Goal: Task Accomplishment & Management: Manage account settings

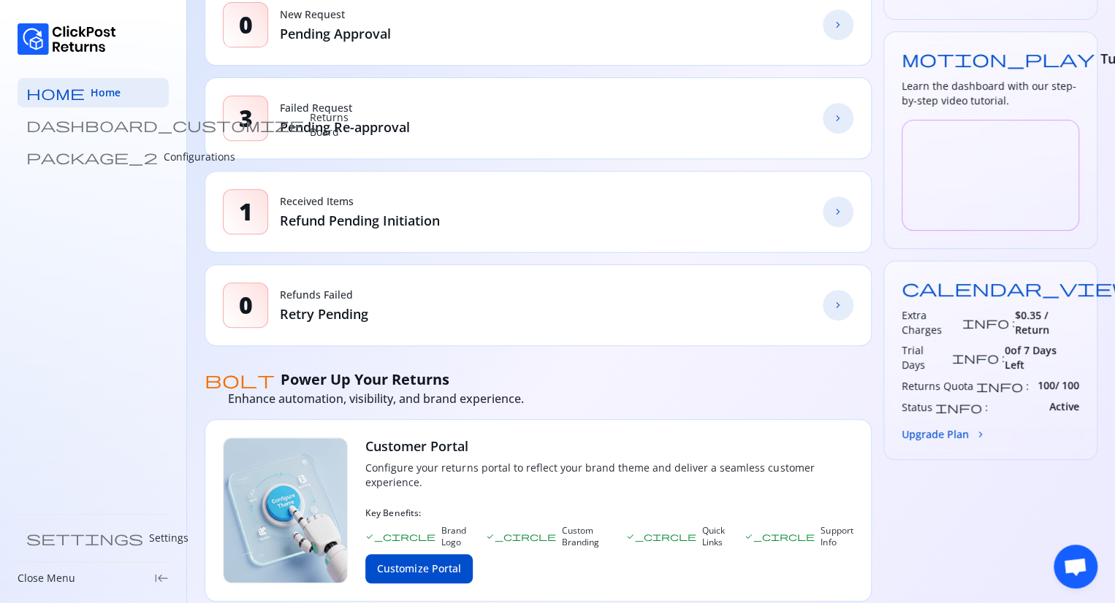
scroll to position [253, 0]
click at [919, 425] on button "Upgrade Plan chevron_forward" at bounding box center [943, 432] width 85 height 15
click at [935, 425] on button "Upgrade Plan chevron_forward" at bounding box center [943, 432] width 85 height 15
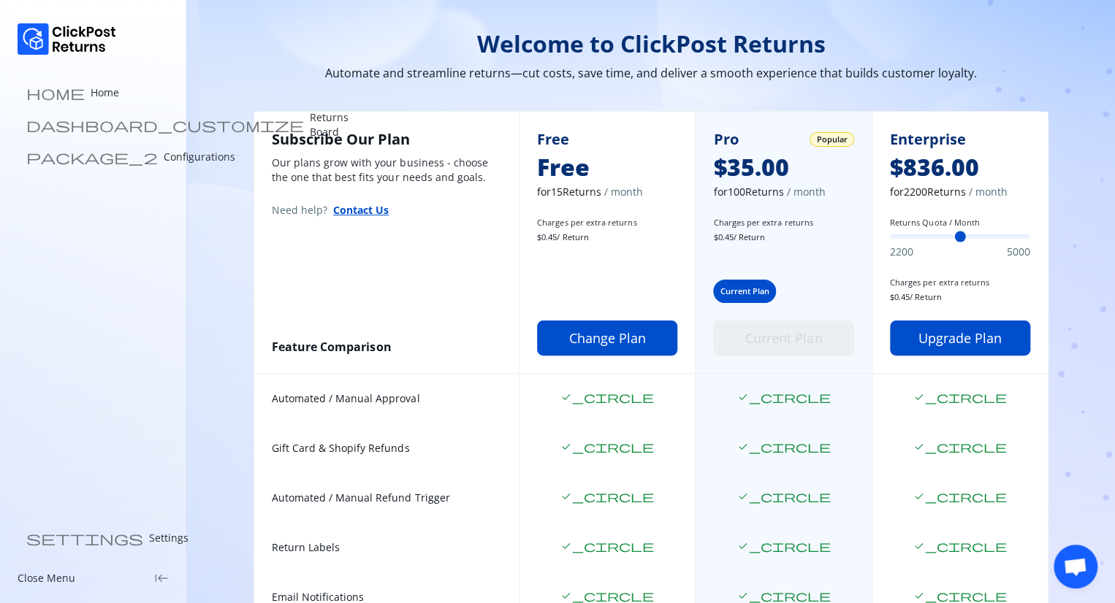
click at [164, 155] on p "Configurations" at bounding box center [200, 157] width 72 height 15
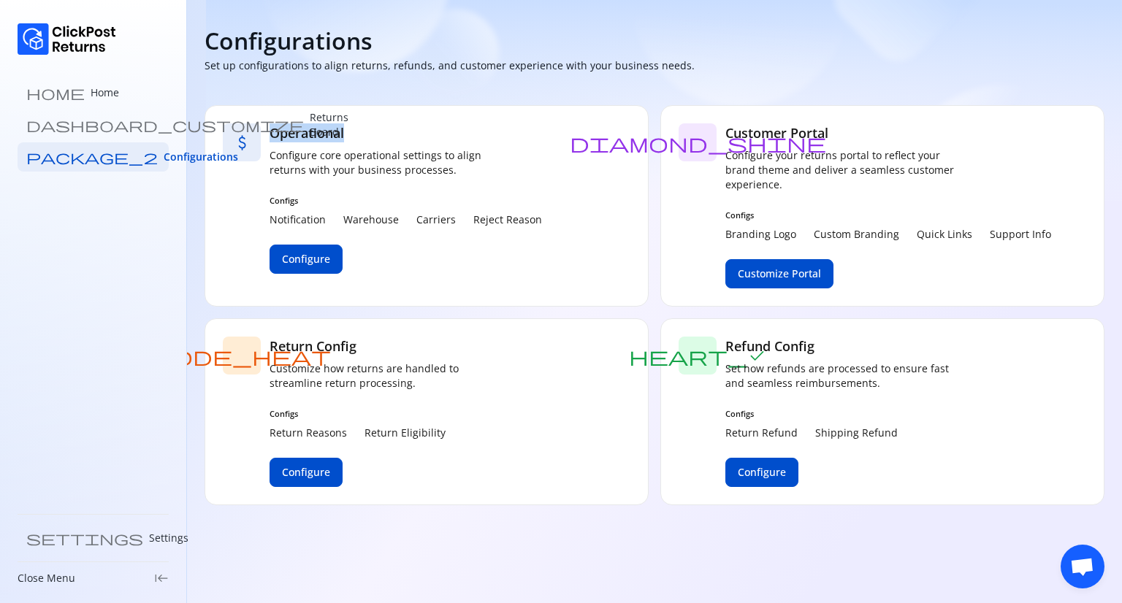
drag, startPoint x: 340, startPoint y: 132, endPoint x: 266, endPoint y: 132, distance: 73.8
click at [266, 132] on div "attach_money Operational Configure core operational settings to align returns w…" at bounding box center [426, 206] width 444 height 202
copy h5 "Operational"
drag, startPoint x: 843, startPoint y: 123, endPoint x: 724, endPoint y: 130, distance: 119.2
click at [724, 130] on div "diamond_shine Customer Portal Configure your returns portal to reflect your bra…" at bounding box center [882, 206] width 444 height 202
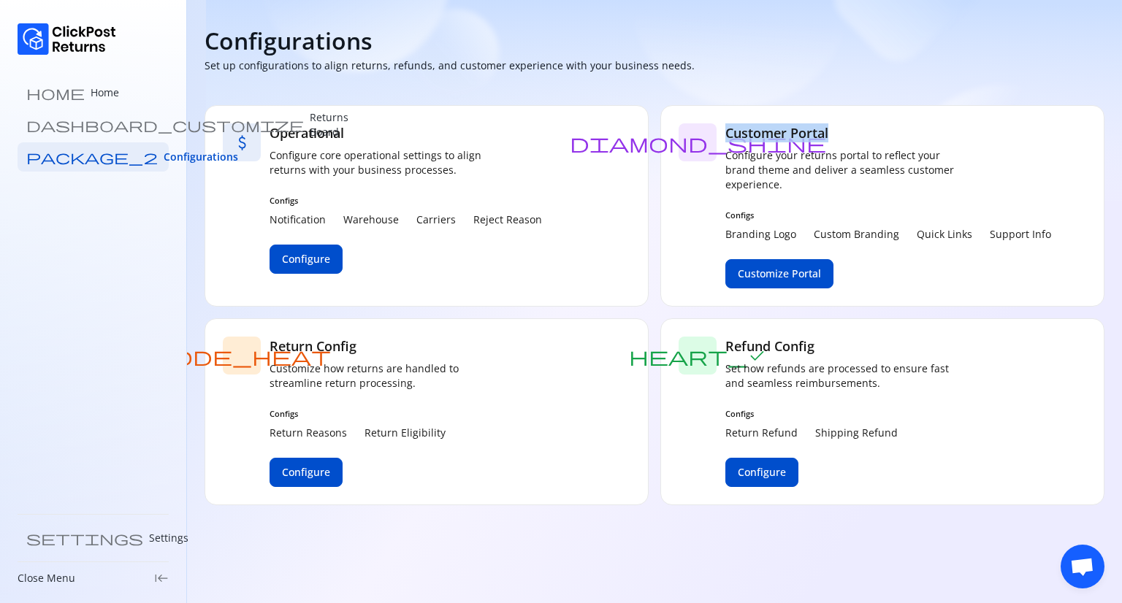
copy h5 "Customer Portal"
drag, startPoint x: 378, startPoint y: 345, endPoint x: 269, endPoint y: 337, distance: 109.1
click at [269, 337] on h5 "Return Config" at bounding box center [386, 346] width 234 height 19
copy h5 "Return Config"
drag, startPoint x: 835, startPoint y: 349, endPoint x: 721, endPoint y: 351, distance: 113.9
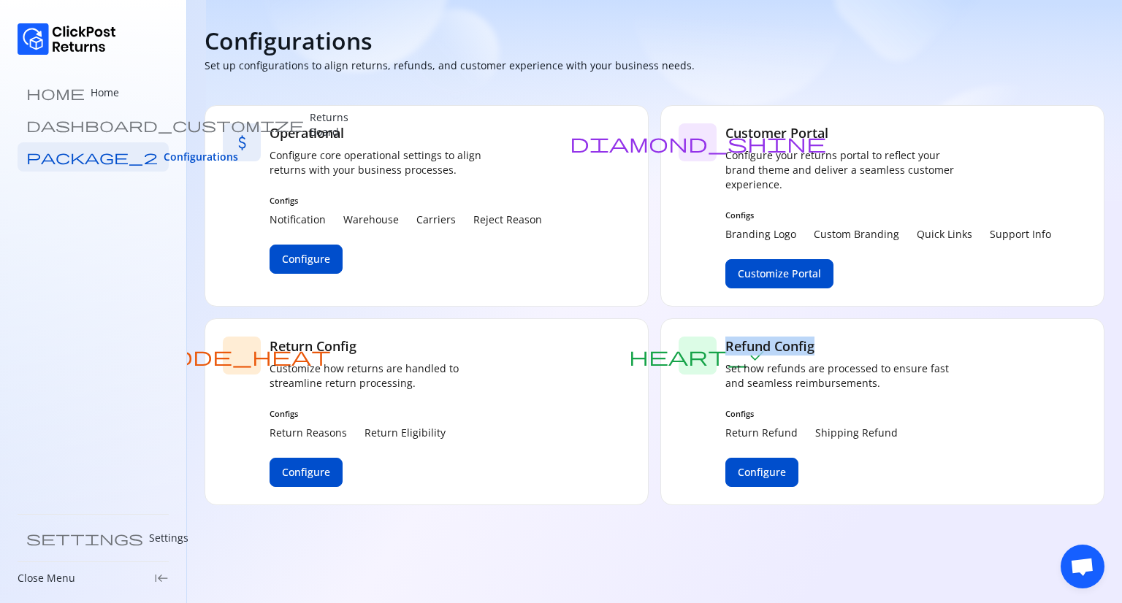
click at [721, 351] on div "heart_check Refund Config Set how refunds are processed to ensure fast and seam…" at bounding box center [882, 411] width 444 height 187
copy h5 "Refund Config"
click at [311, 256] on span "Configure" at bounding box center [306, 259] width 48 height 15
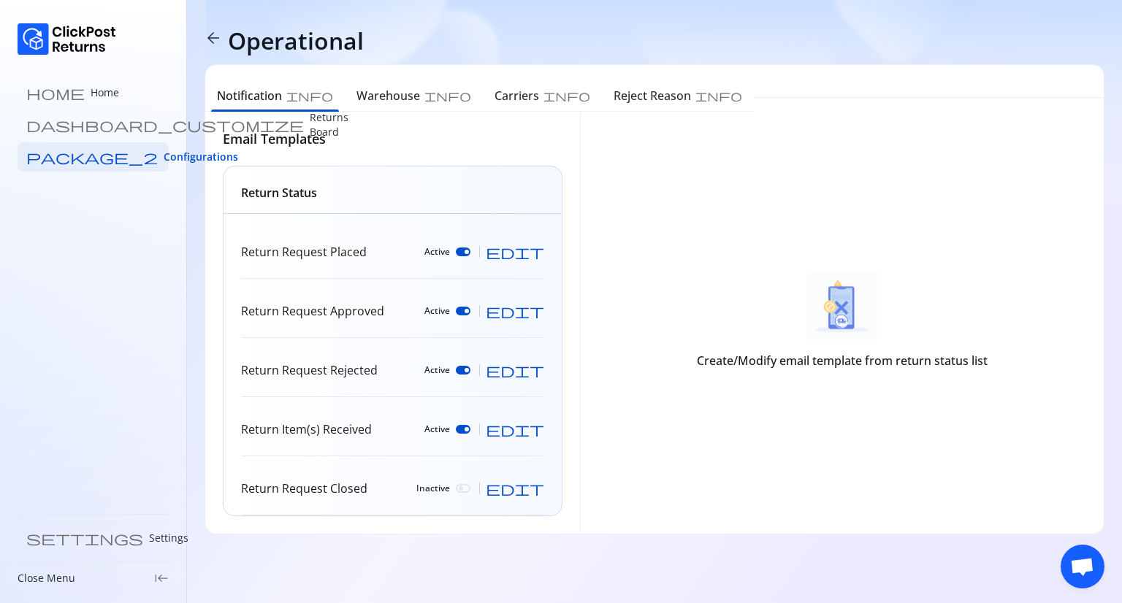
click at [215, 39] on span "arrow_back" at bounding box center [213, 38] width 18 height 18
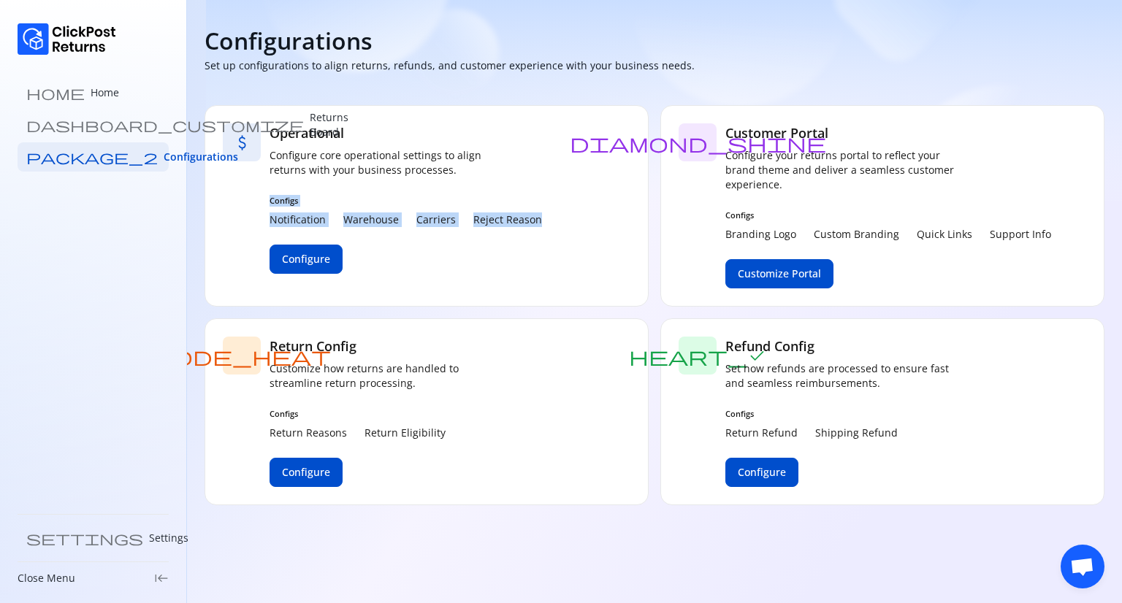
drag, startPoint x: 261, startPoint y: 197, endPoint x: 543, endPoint y: 220, distance: 283.5
click at [543, 220] on div "attach_money Operational Configure core operational settings to align returns w…" at bounding box center [426, 206] width 444 height 202
copy div "Configs Notification Warehouse Carriers Reject Reason"
click at [312, 259] on span "Configure" at bounding box center [306, 259] width 48 height 15
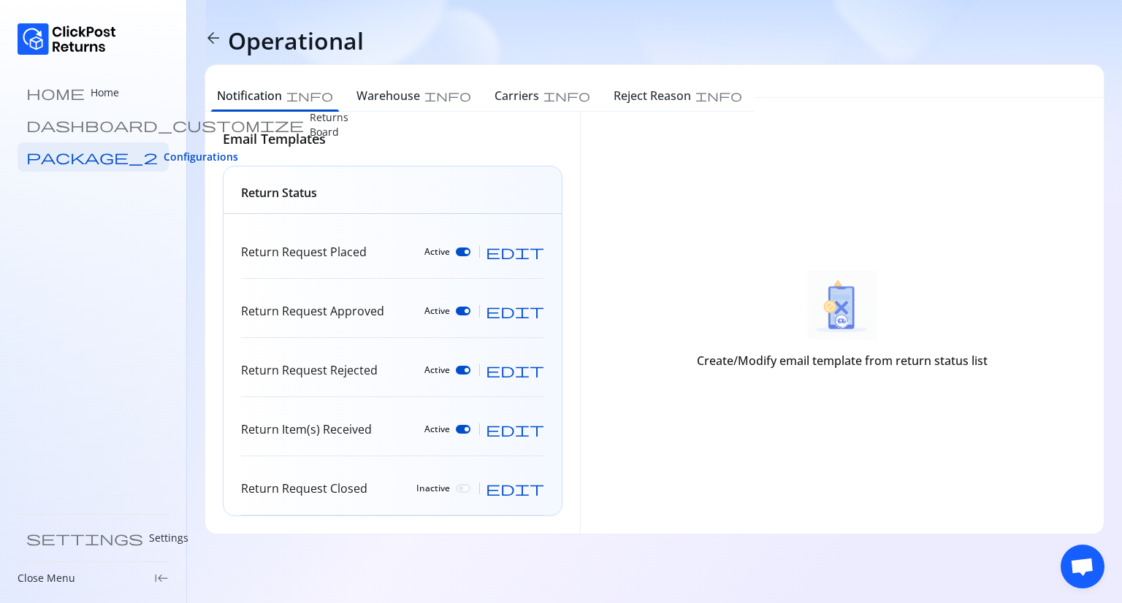
click at [538, 250] on span "edit" at bounding box center [515, 252] width 58 height 15
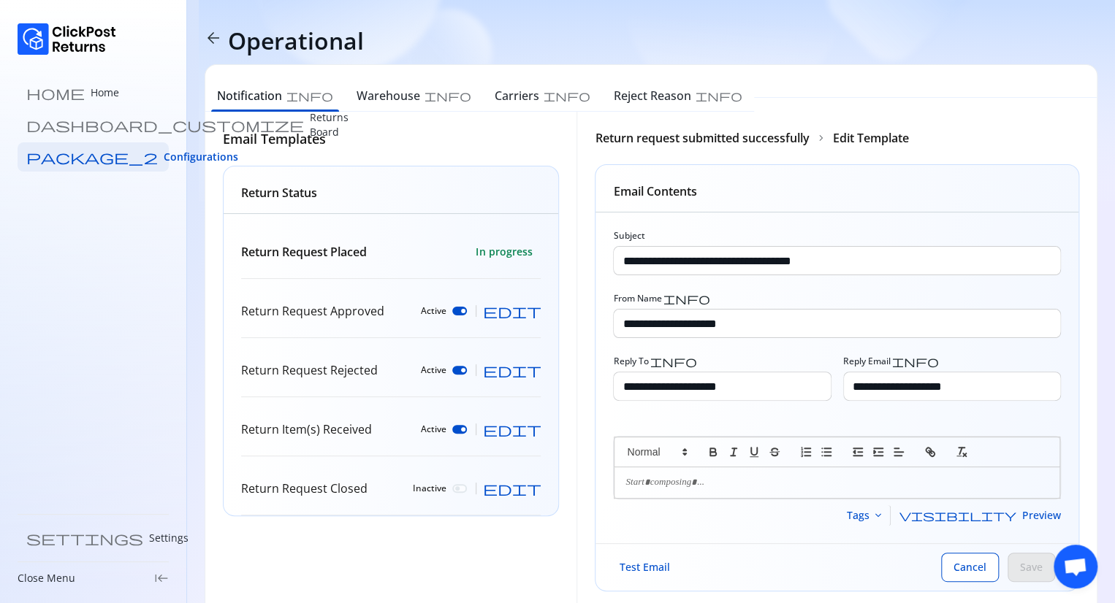
click at [313, 305] on p "Return Request Approved" at bounding box center [312, 311] width 143 height 18
click at [313, 369] on p "Return Request Rejected" at bounding box center [309, 371] width 137 height 18
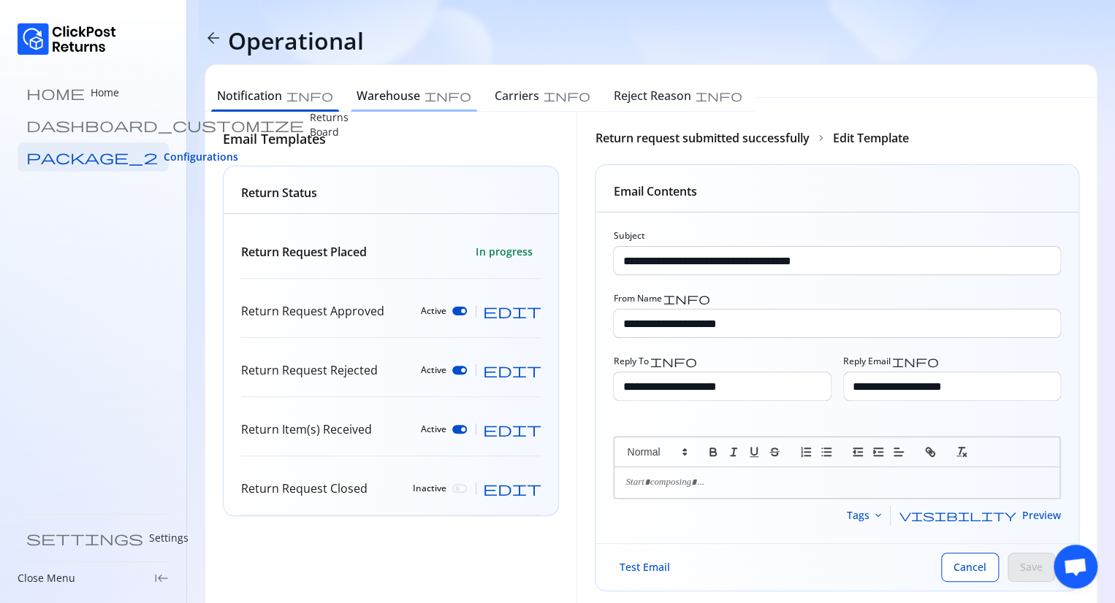
click at [356, 101] on h6 "Warehouse" at bounding box center [388, 96] width 64 height 18
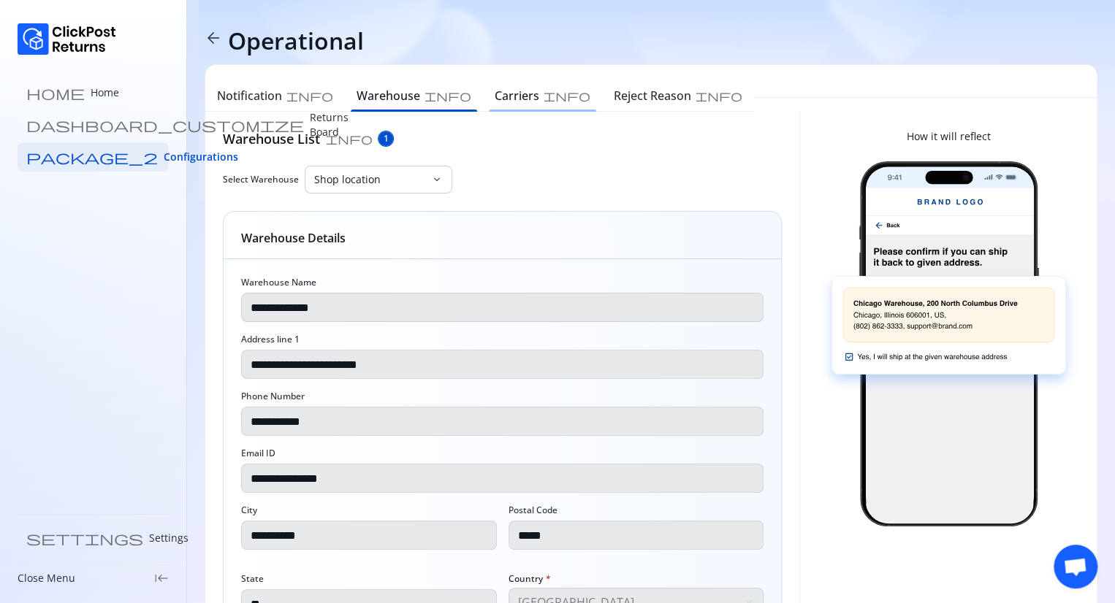
click at [494, 99] on h6 "Carriers" at bounding box center [516, 96] width 45 height 18
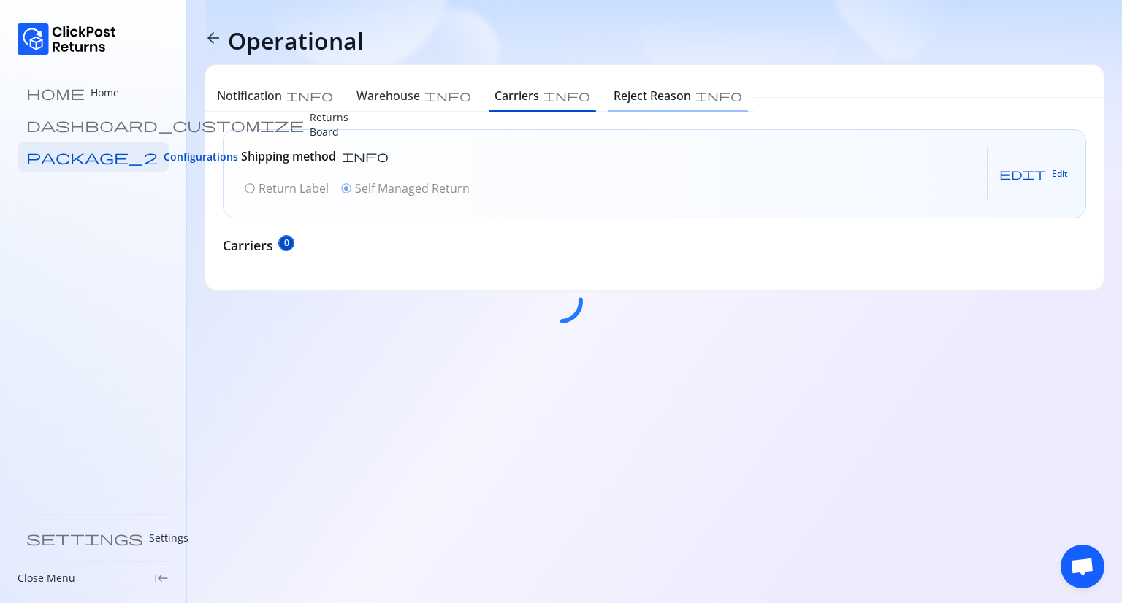
click at [543, 98] on div at bounding box center [561, 301] width 1122 height 603
click at [551, 104] on div at bounding box center [561, 301] width 1122 height 603
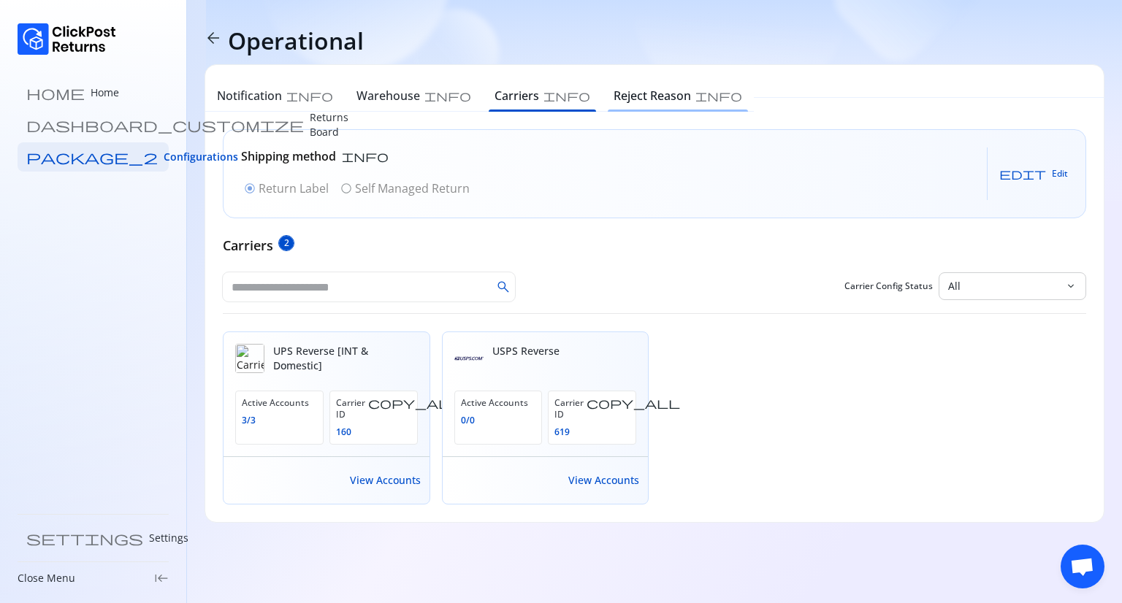
click at [613, 93] on h6 "Reject Reason" at bounding box center [651, 96] width 77 height 18
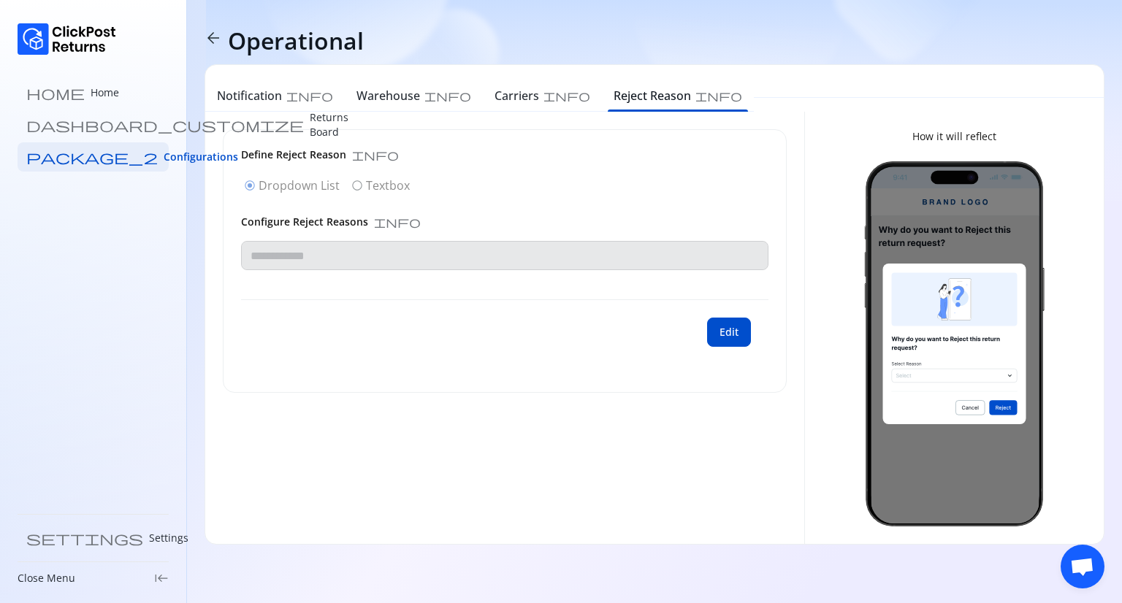
type input "**********"
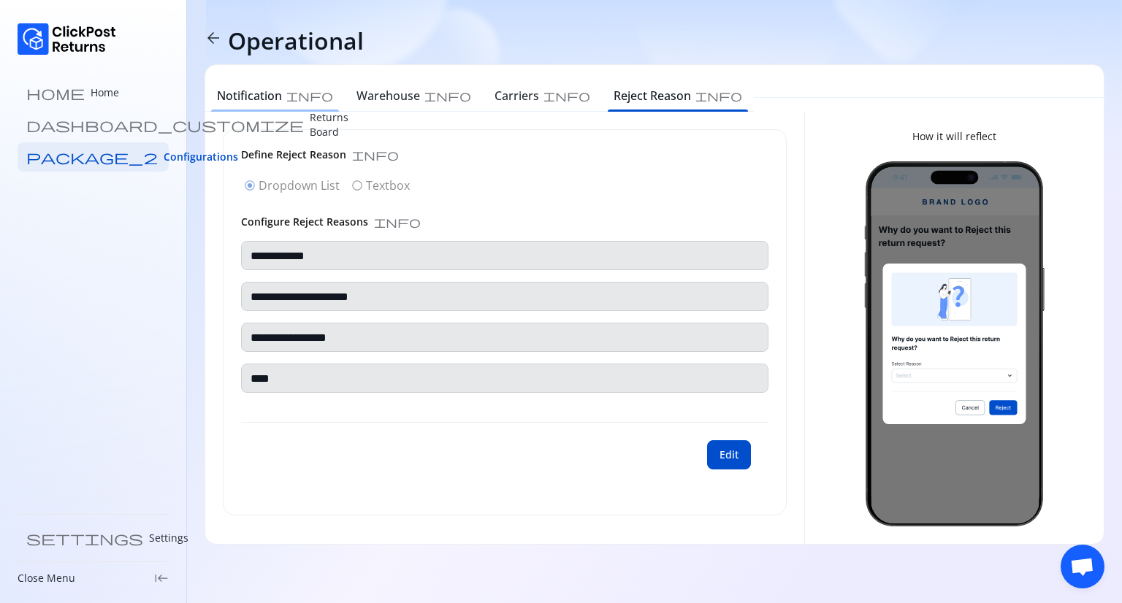
click at [248, 90] on h6 "Notification" at bounding box center [249, 96] width 65 height 18
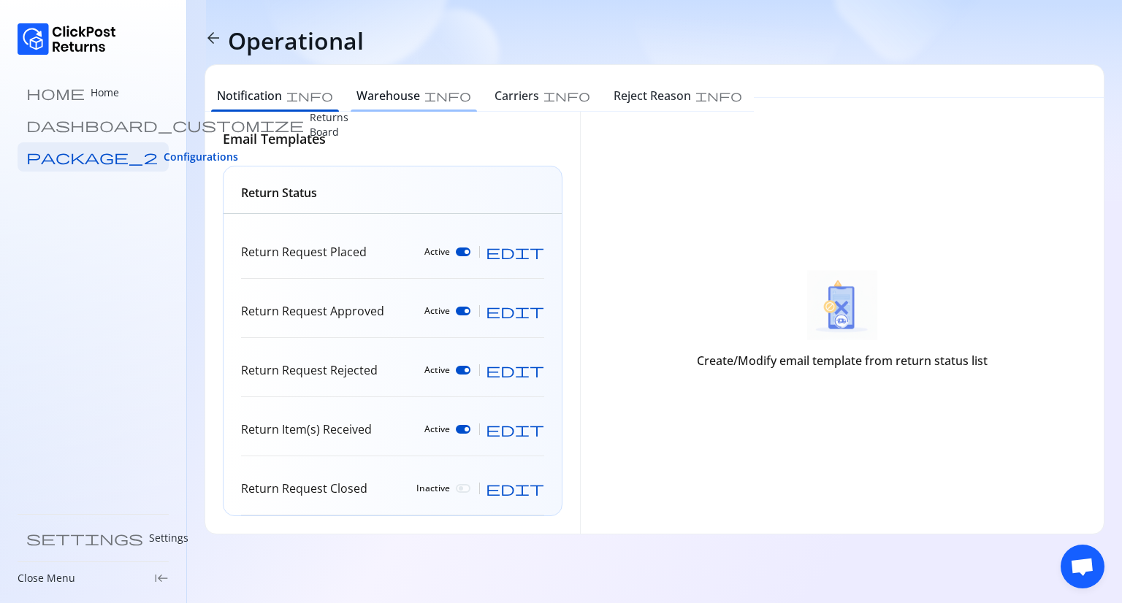
click at [371, 102] on h6 "Warehouse" at bounding box center [388, 96] width 64 height 18
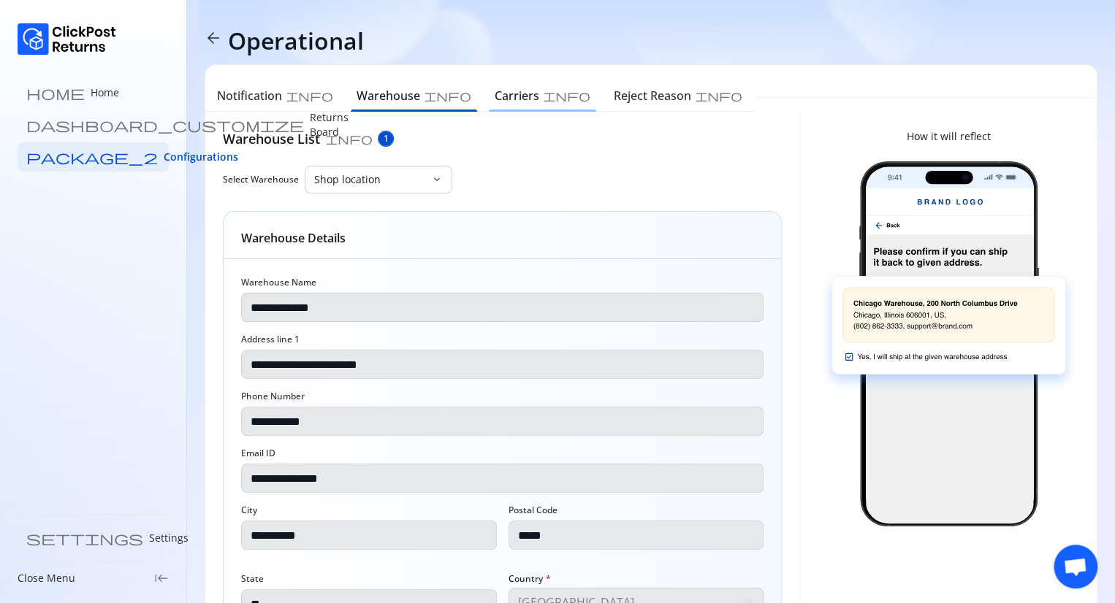
click at [494, 95] on h6 "Carriers" at bounding box center [516, 96] width 45 height 18
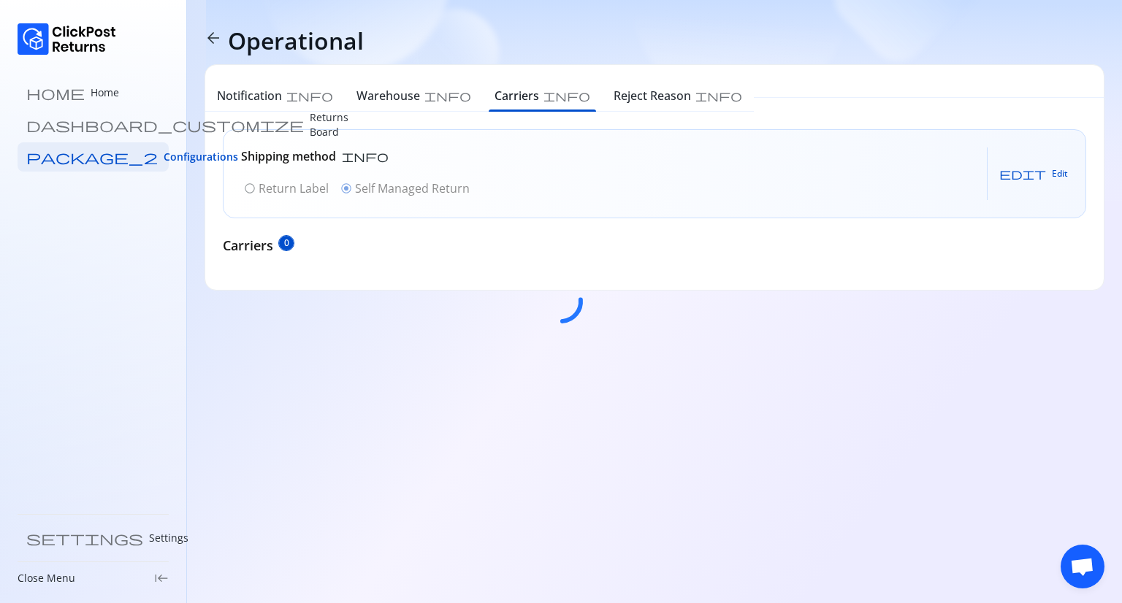
click at [533, 93] on div at bounding box center [561, 301] width 1122 height 603
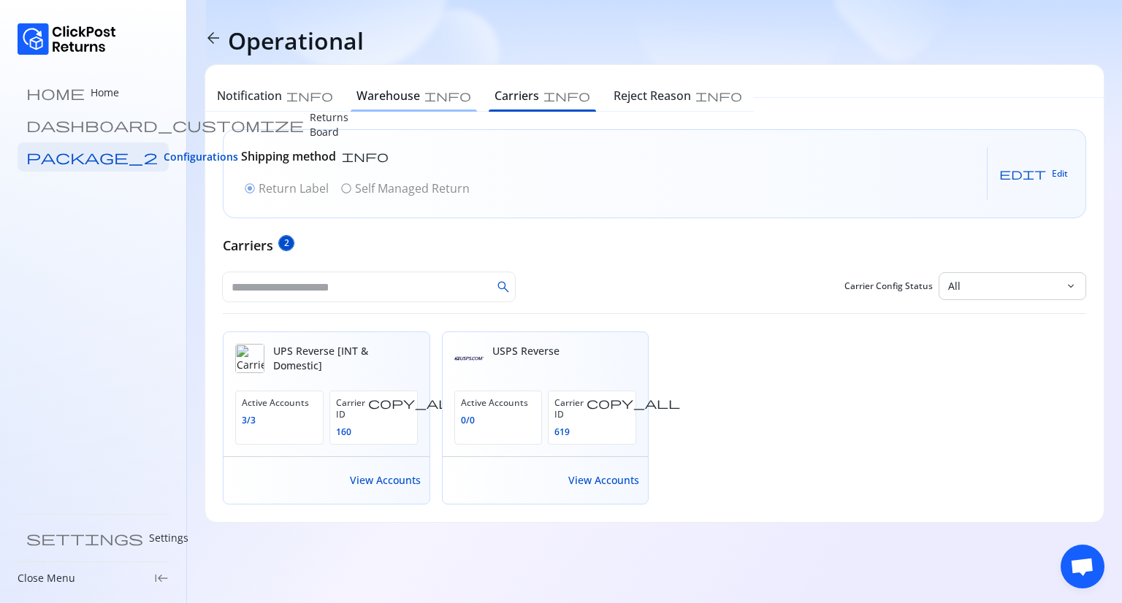
click at [362, 99] on h6 "Warehouse" at bounding box center [388, 96] width 64 height 18
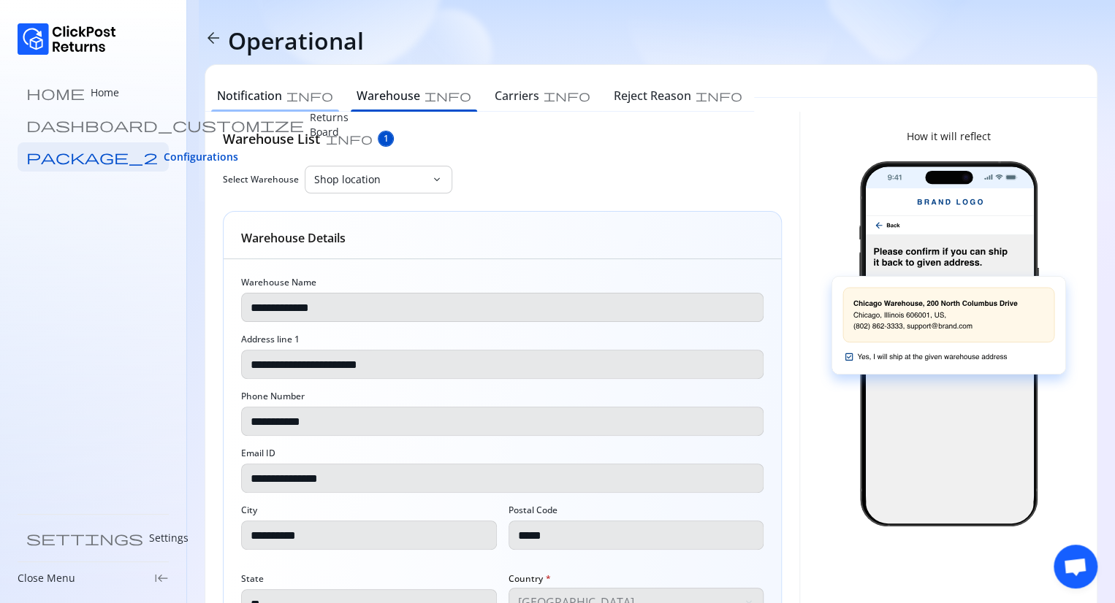
click at [265, 93] on h6 "Notification" at bounding box center [249, 96] width 65 height 18
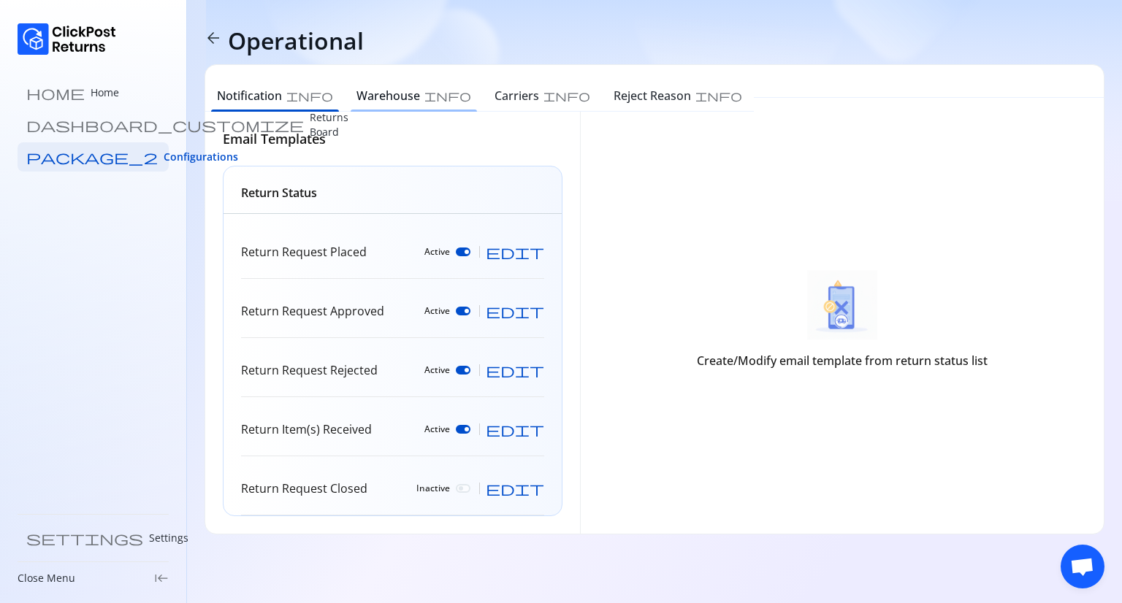
click at [356, 102] on h6 "Warehouse" at bounding box center [388, 96] width 64 height 18
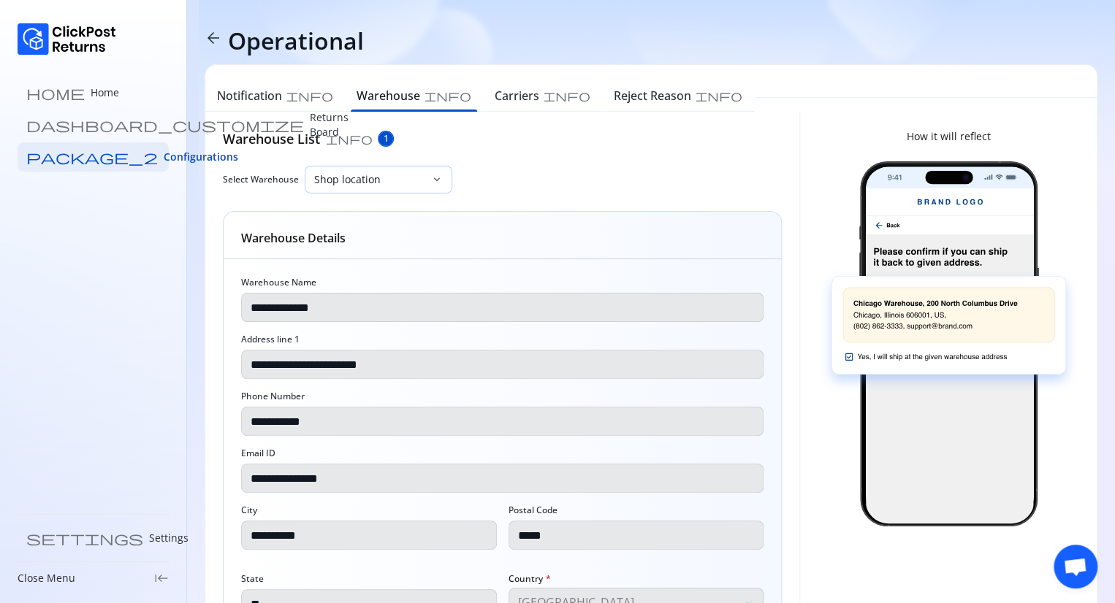
click at [424, 176] on div "Shop location" at bounding box center [368, 180] width 126 height 26
click at [330, 215] on p "Shop location" at bounding box center [502, 219] width 541 height 15
click at [441, 179] on div "keyboard_arrow_down" at bounding box center [441, 180] width 20 height 12
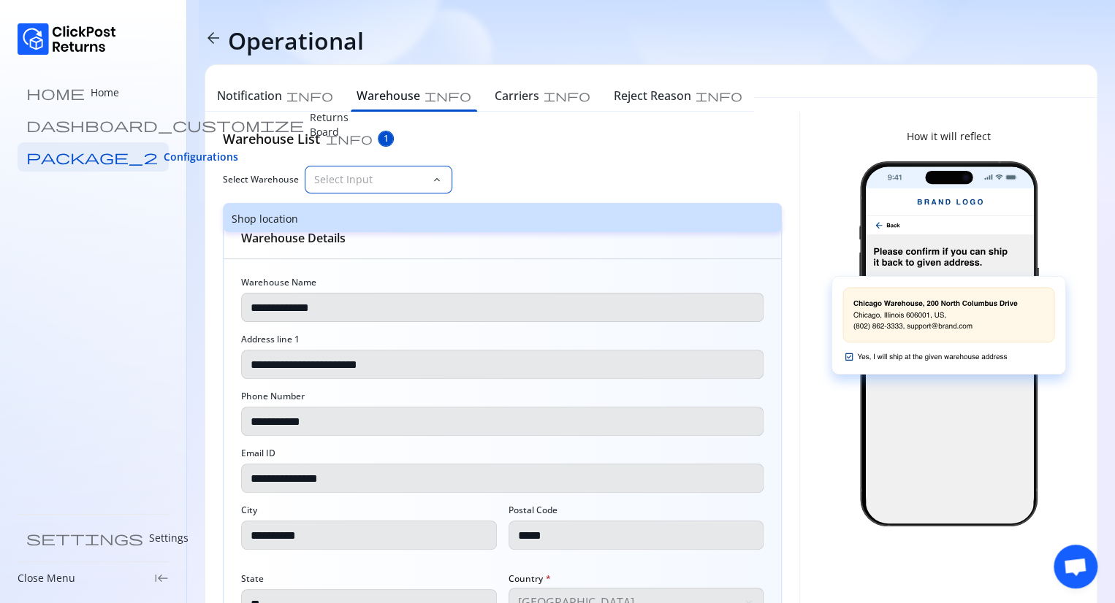
click at [304, 212] on p "Shop location" at bounding box center [502, 219] width 541 height 15
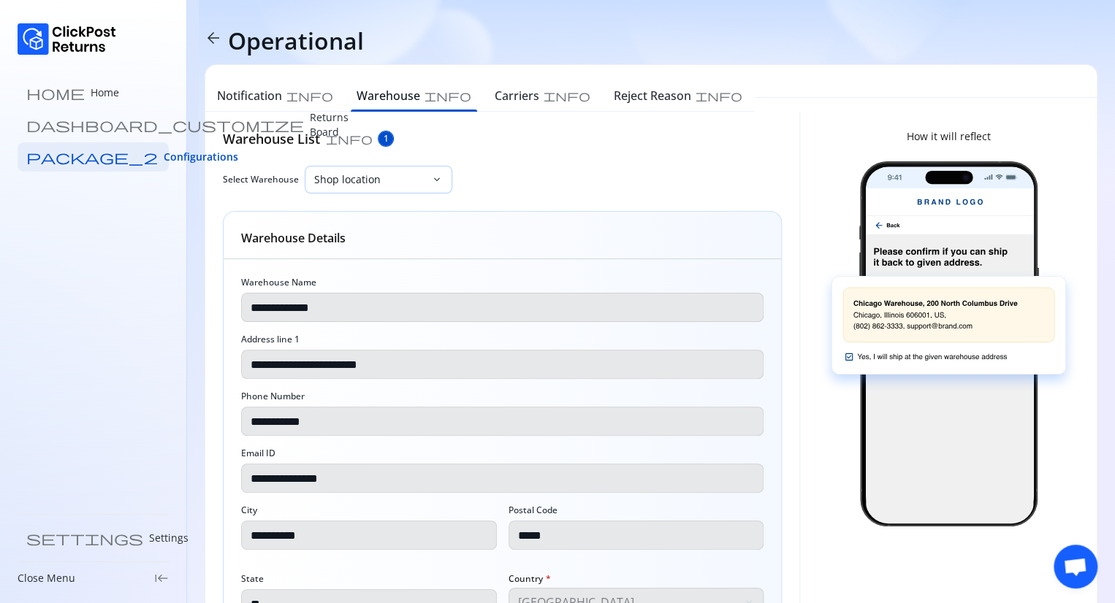
click at [429, 176] on div "Shop location" at bounding box center [368, 180] width 126 height 26
click at [286, 218] on p "Shop location" at bounding box center [502, 219] width 541 height 15
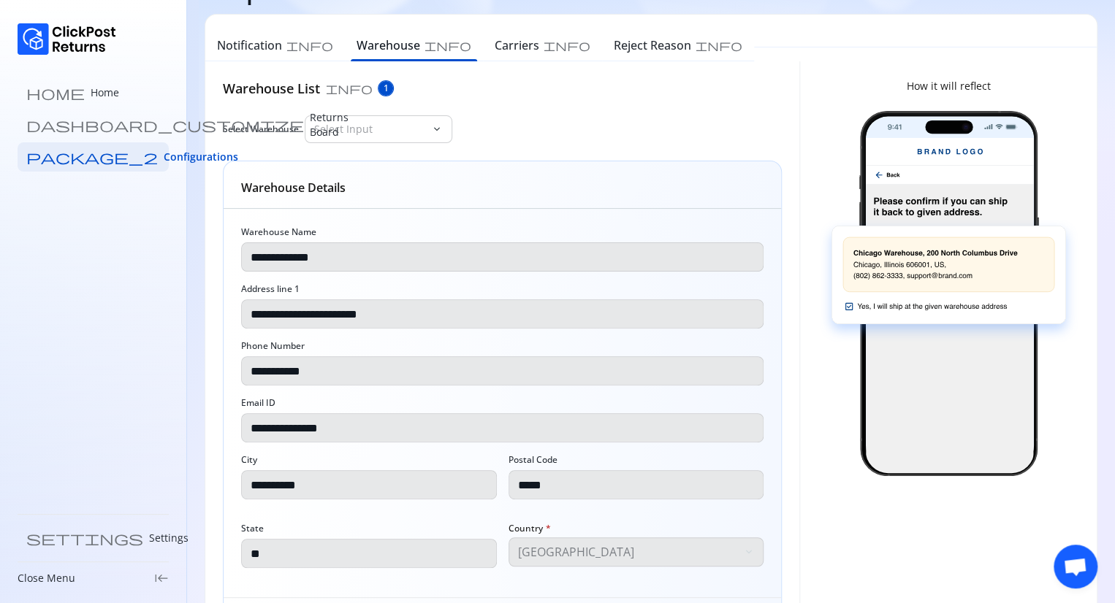
scroll to position [56, 0]
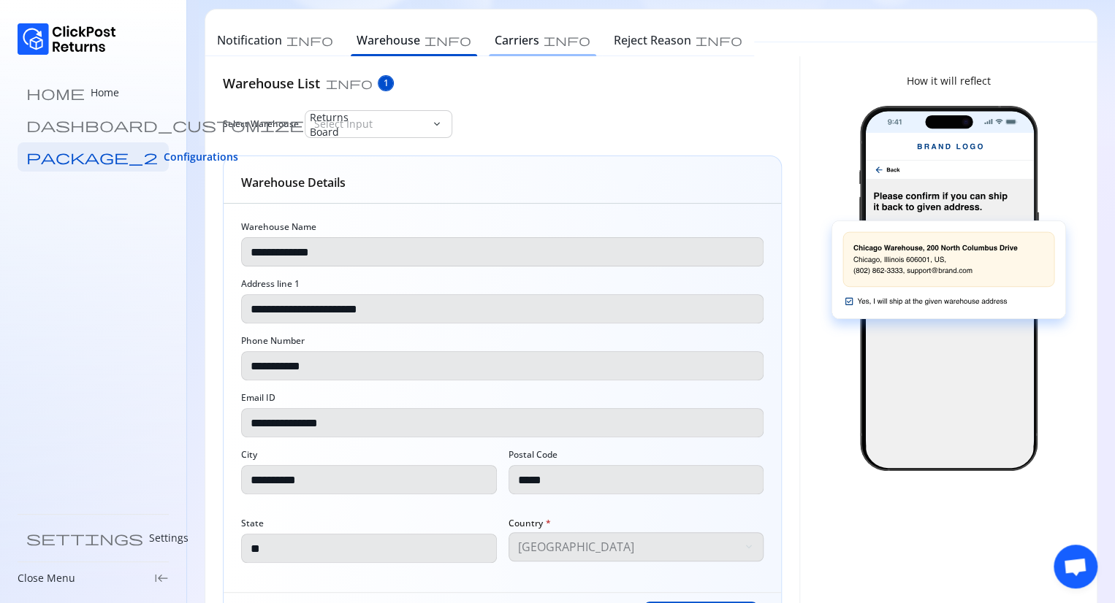
click at [494, 44] on h6 "Carriers" at bounding box center [516, 40] width 45 height 18
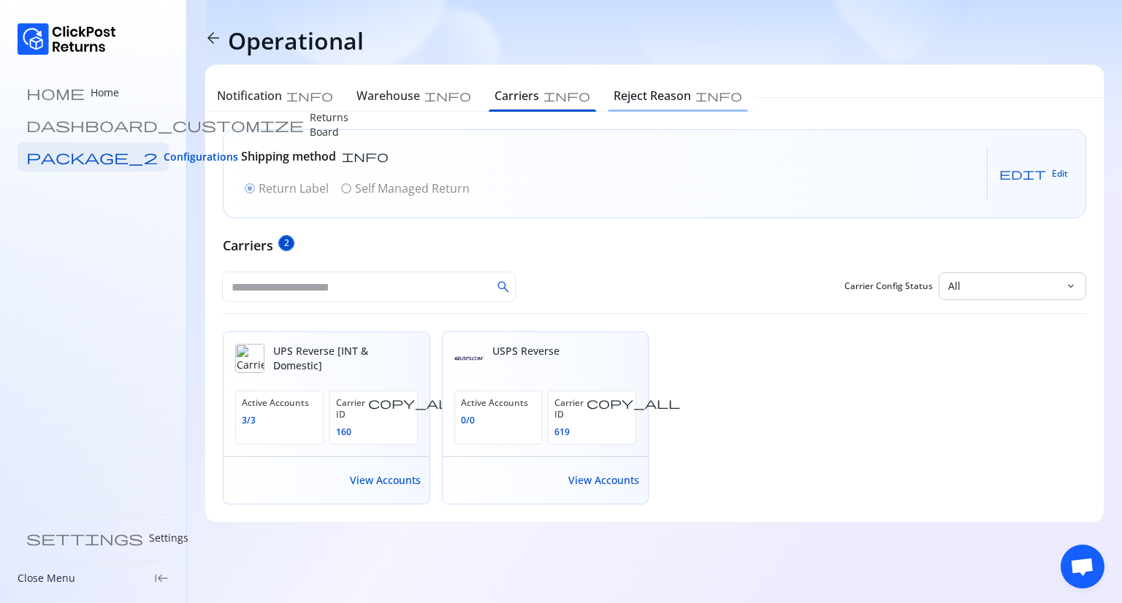
click at [613, 102] on h6 "Reject Reason" at bounding box center [651, 96] width 77 height 18
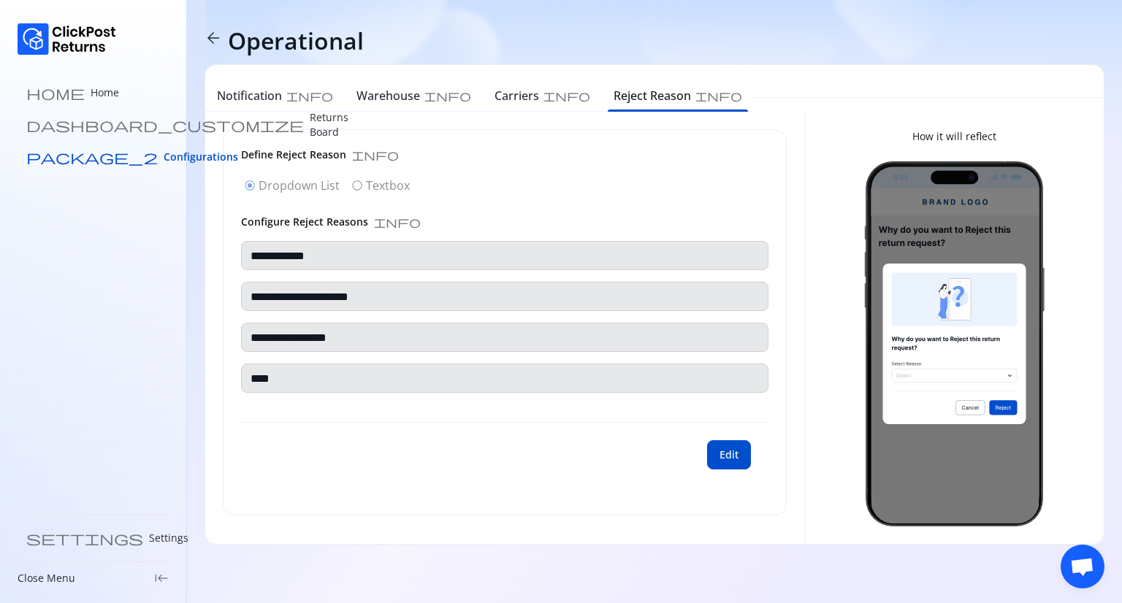
click at [164, 153] on span "Configurations" at bounding box center [201, 157] width 74 height 15
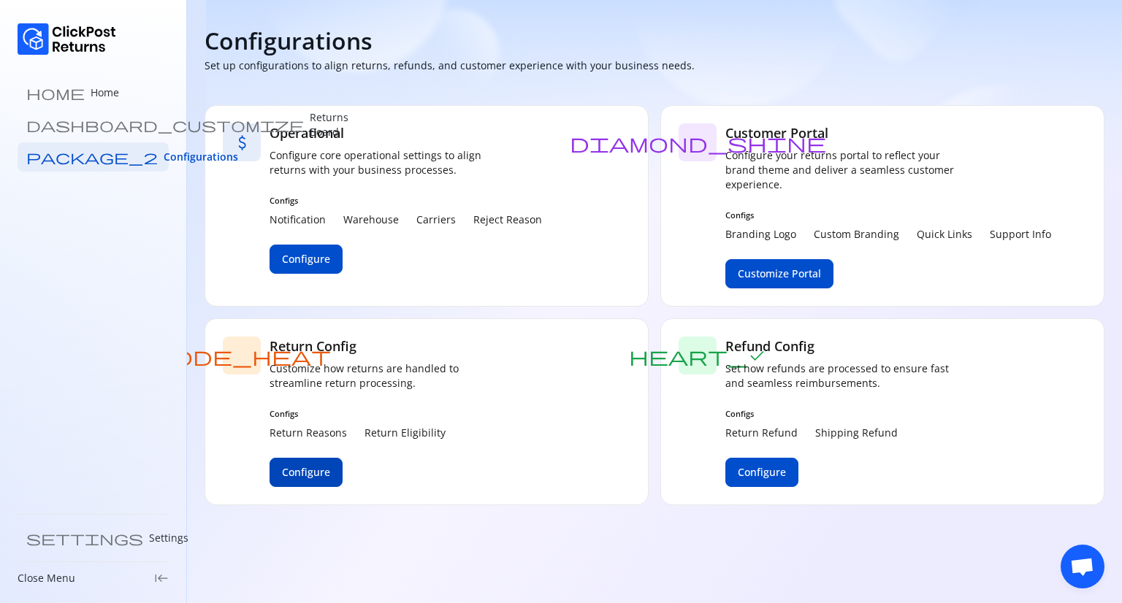
click at [289, 478] on span "Configure" at bounding box center [306, 472] width 48 height 15
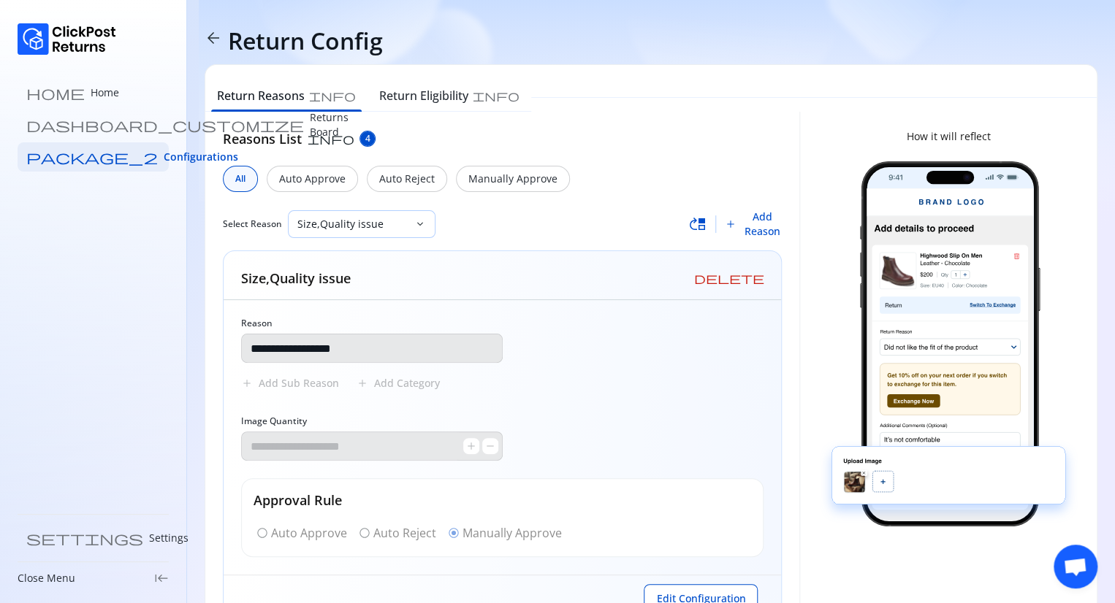
click at [377, 218] on p "Size,Quality issue" at bounding box center [352, 224] width 111 height 15
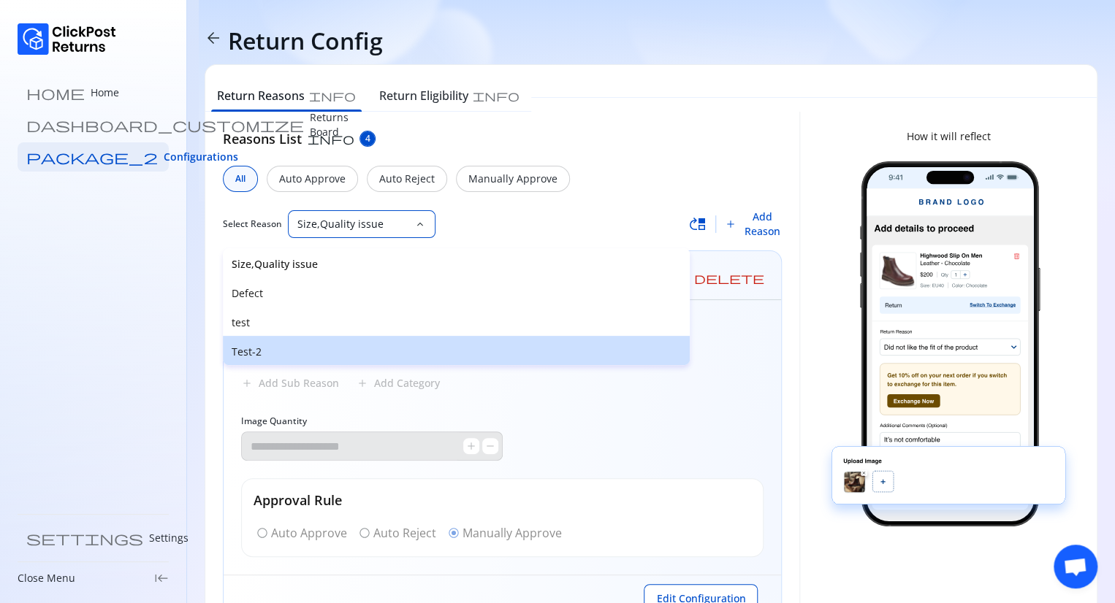
click at [268, 345] on p "Test-2" at bounding box center [456, 352] width 449 height 15
type input "******"
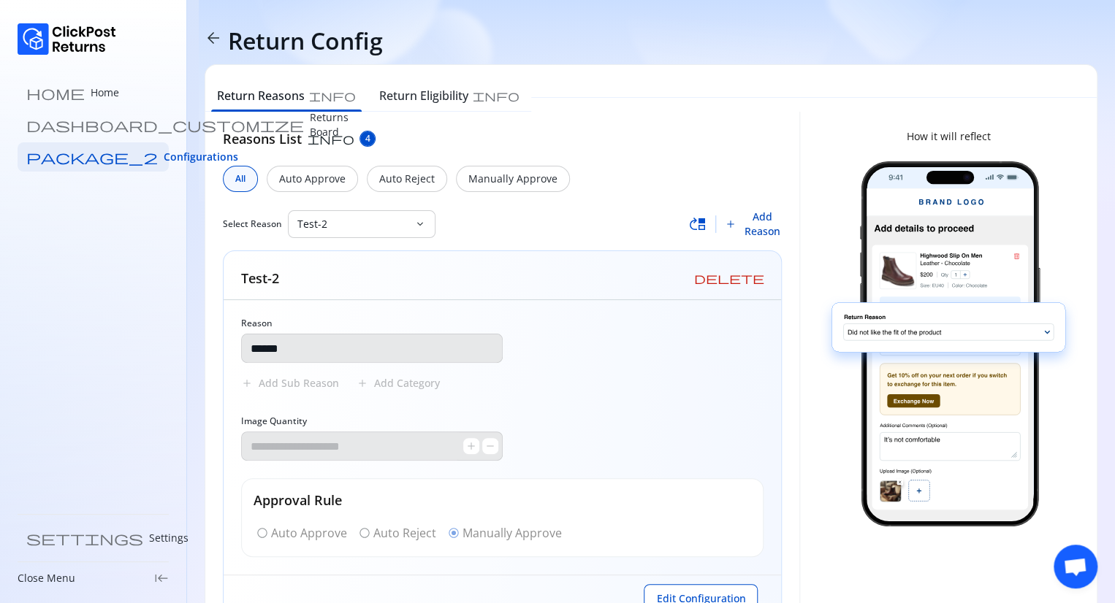
click at [758, 230] on span "Add Reason" at bounding box center [762, 224] width 40 height 29
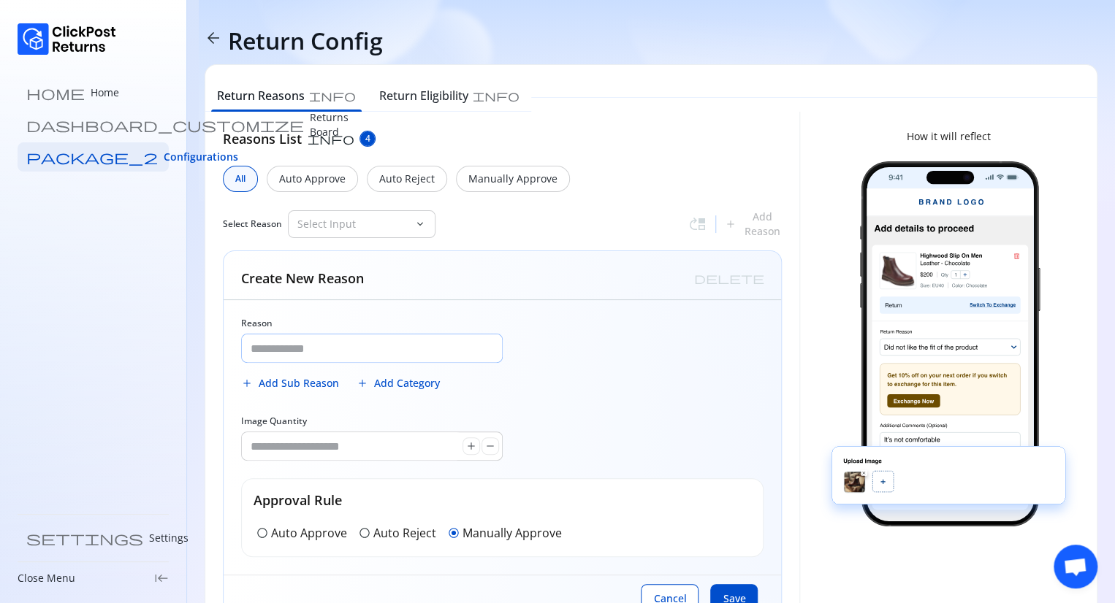
click at [306, 354] on input "Reason" at bounding box center [372, 348] width 260 height 28
click at [666, 589] on button "Cancel" at bounding box center [670, 598] width 58 height 29
type input "**********"
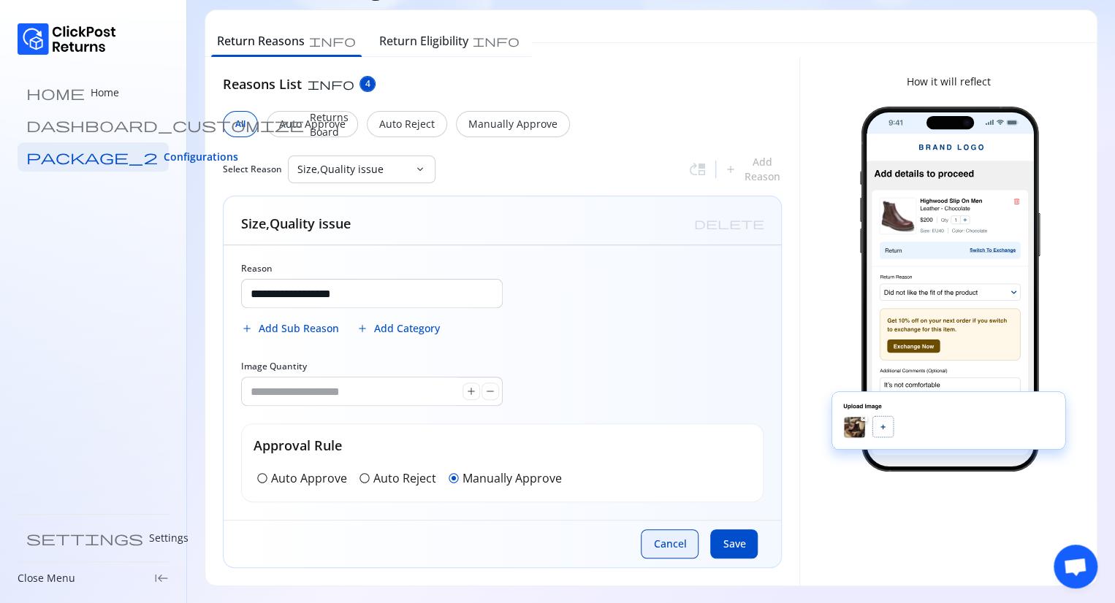
click at [665, 548] on span "Cancel" at bounding box center [669, 544] width 33 height 15
click at [395, 167] on p "Size,Quality issue" at bounding box center [352, 169] width 111 height 15
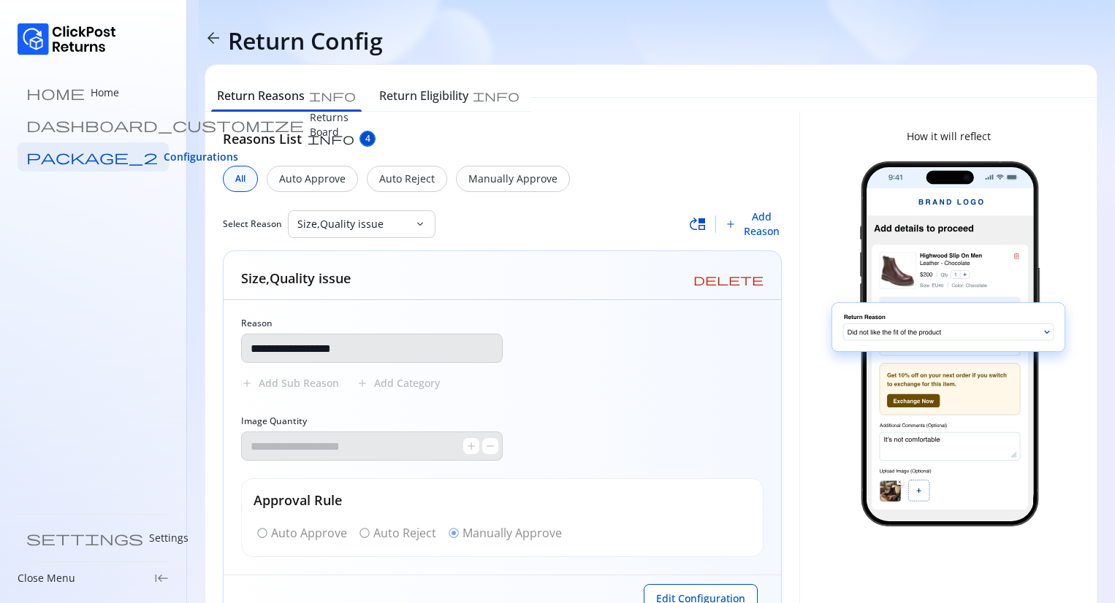
scroll to position [55, 0]
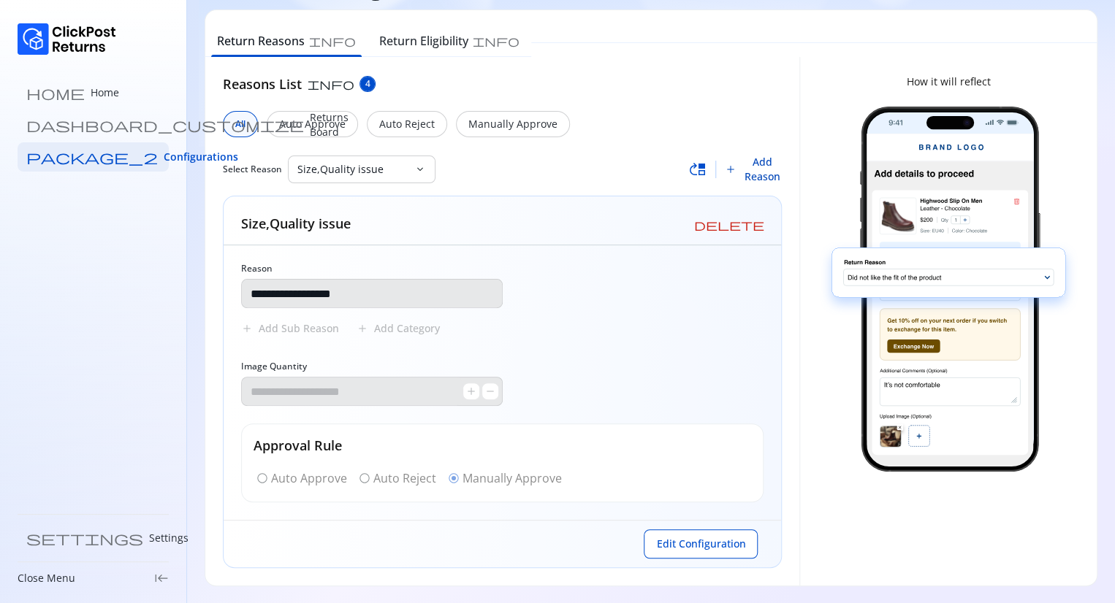
click at [760, 178] on span "Add Reason" at bounding box center [762, 169] width 40 height 29
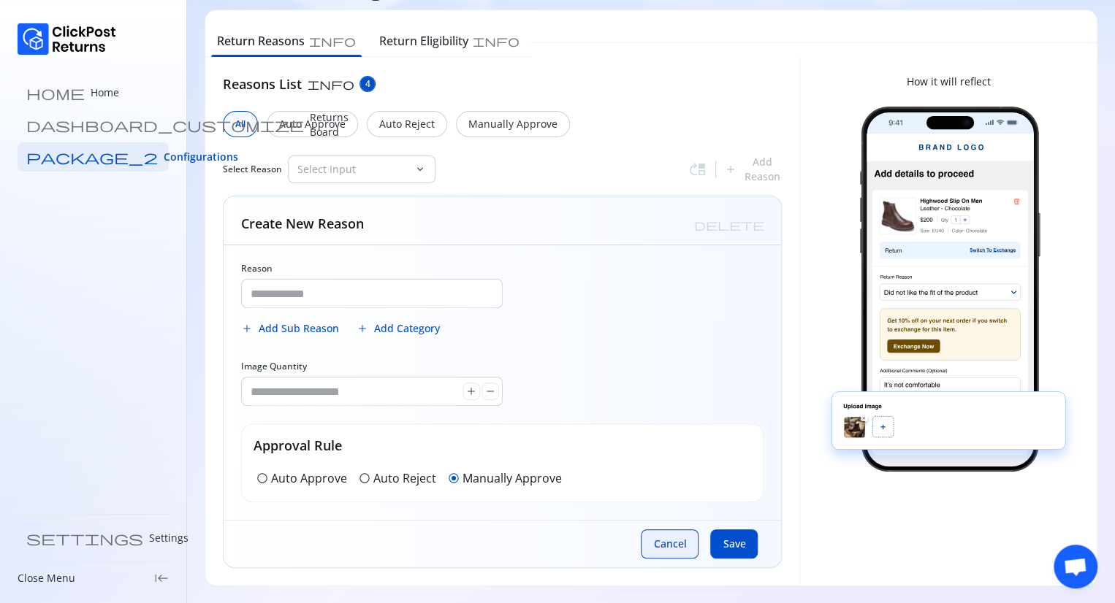
click at [671, 542] on span "Cancel" at bounding box center [669, 544] width 33 height 15
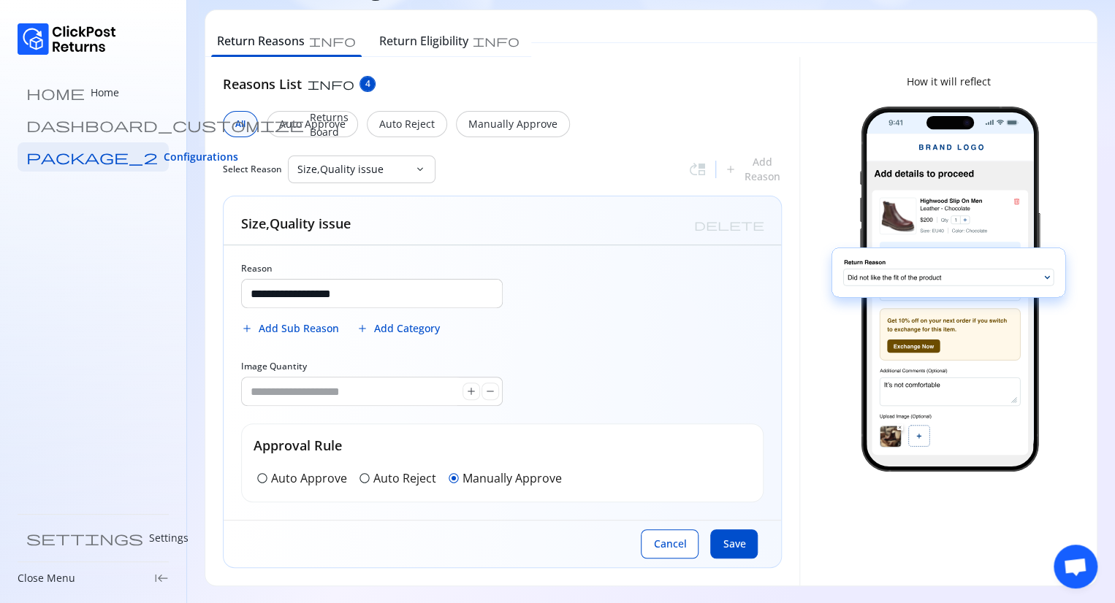
click at [643, 134] on div "All Auto Approve Auto Reject Manually Approve" at bounding box center [502, 124] width 559 height 26
click at [397, 164] on p "Size,Quality issue" at bounding box center [352, 169] width 111 height 15
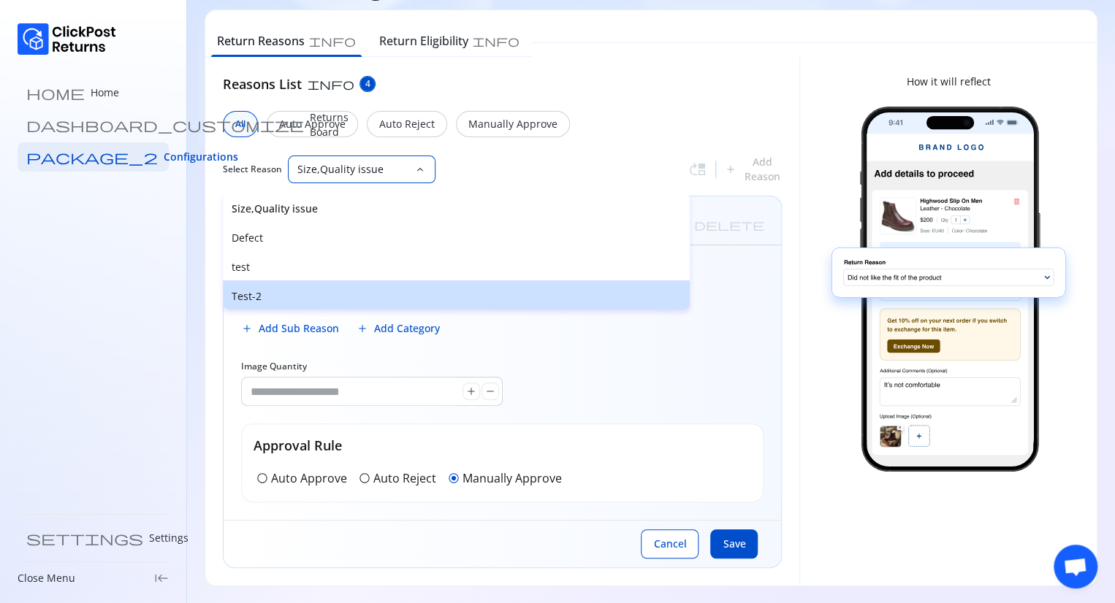
click at [253, 287] on div "Test-2" at bounding box center [456, 294] width 467 height 29
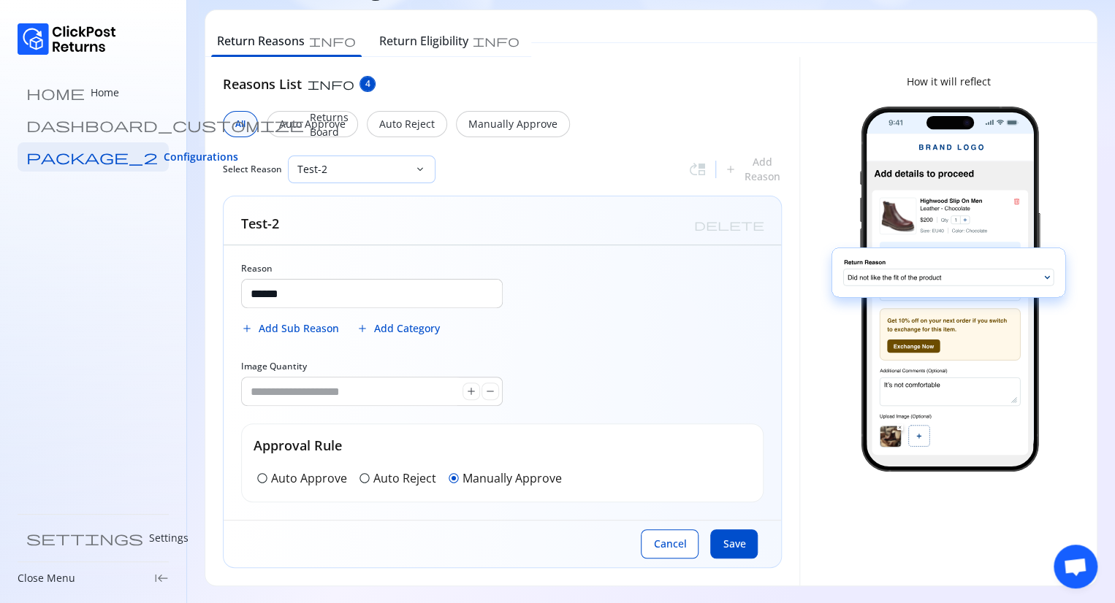
click at [360, 159] on div "Test-2" at bounding box center [351, 169] width 126 height 26
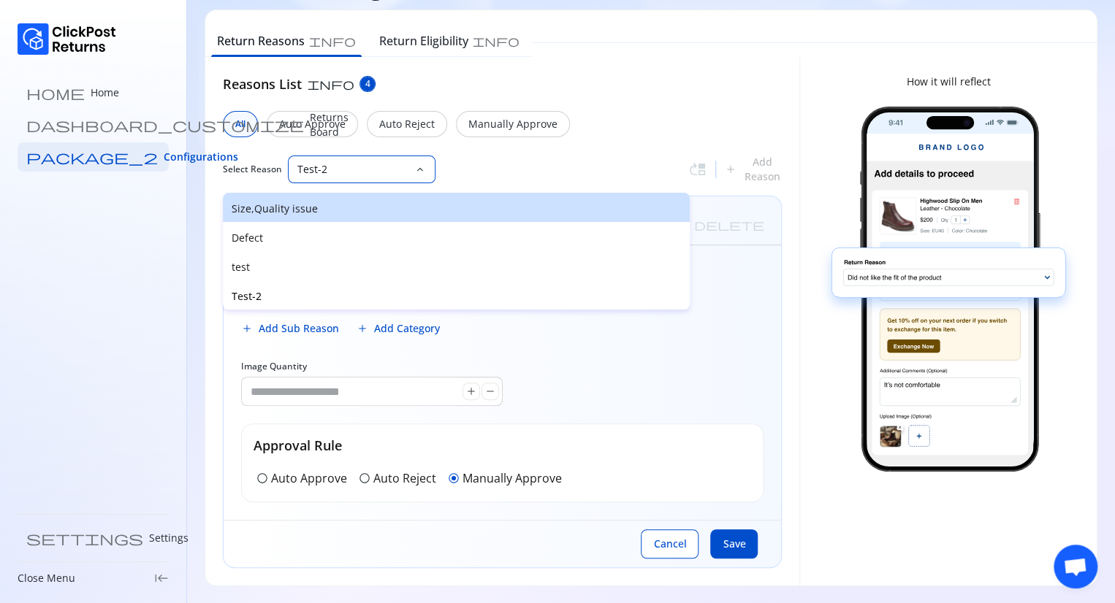
click at [299, 209] on p "Size,Quality issue" at bounding box center [456, 209] width 449 height 15
type input "**********"
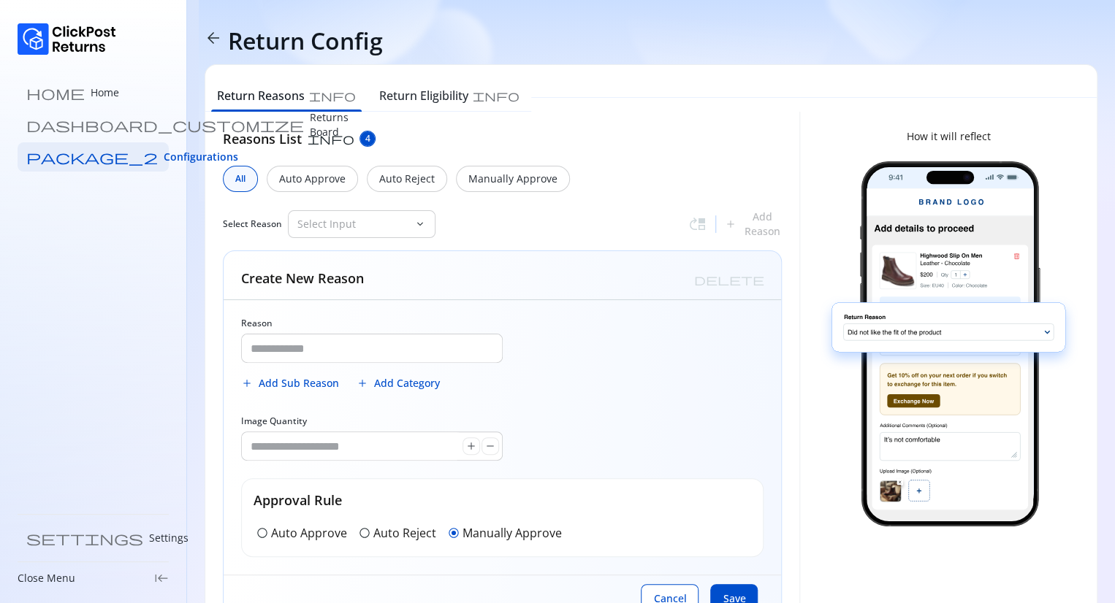
type input "**********"
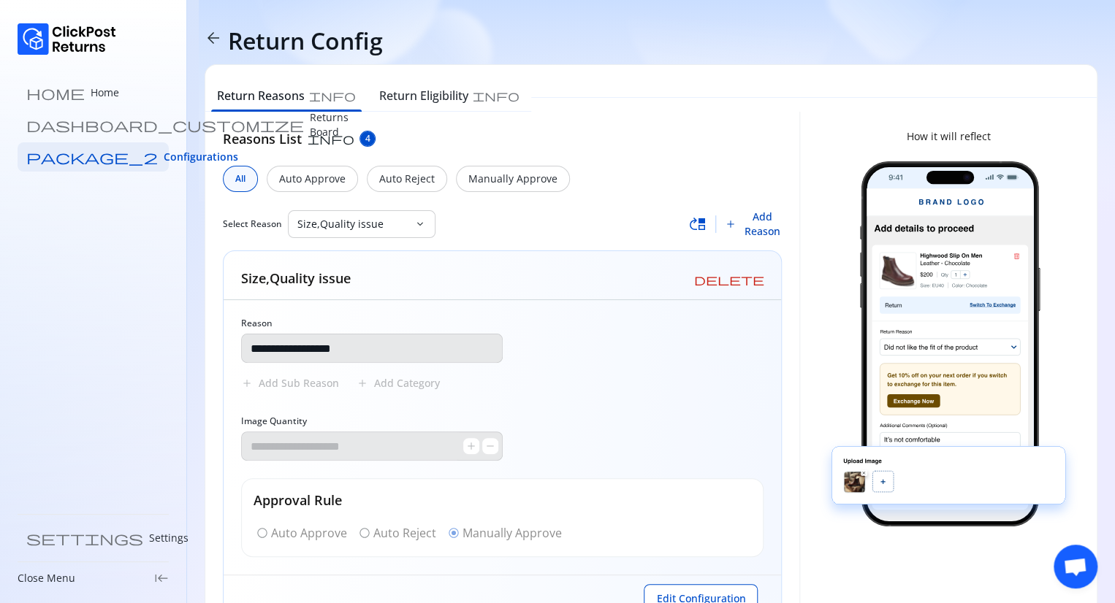
click at [757, 229] on span "Add Reason" at bounding box center [762, 224] width 40 height 29
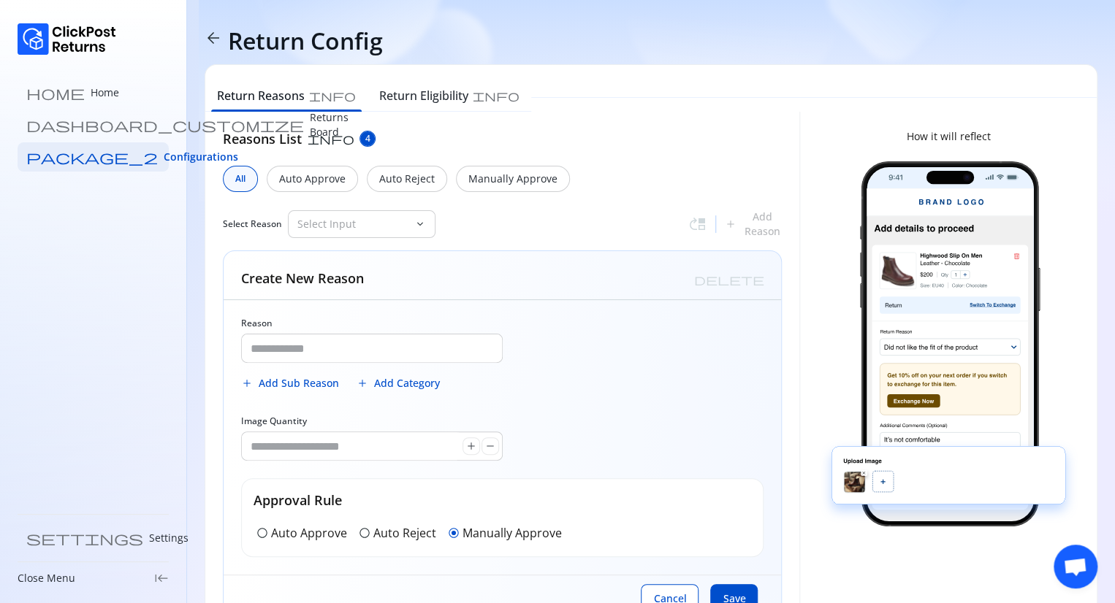
scroll to position [55, 0]
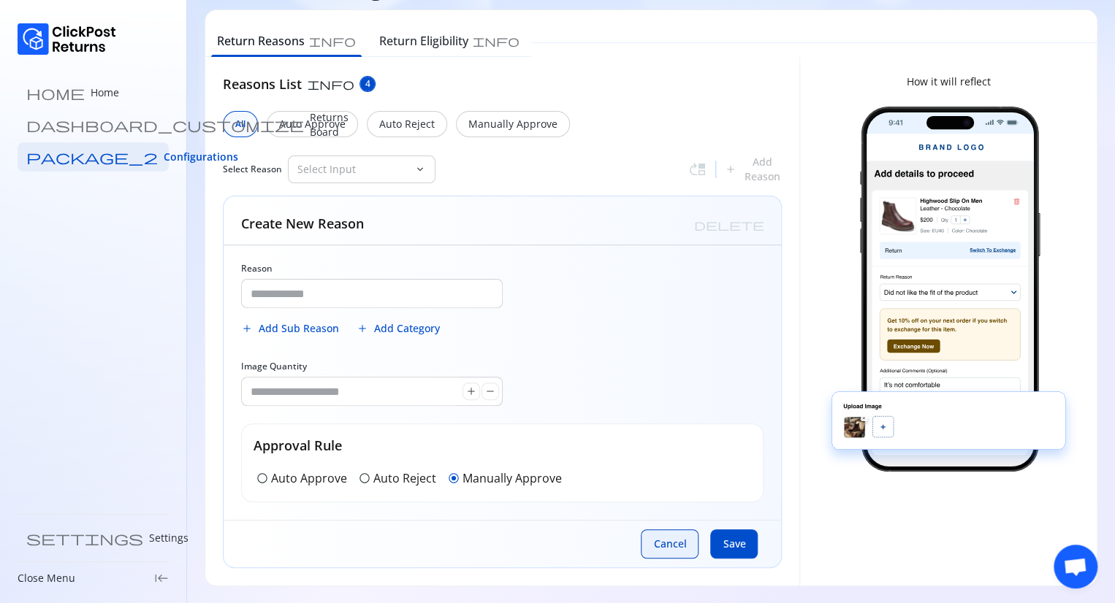
click at [666, 551] on button "Cancel" at bounding box center [670, 543] width 58 height 29
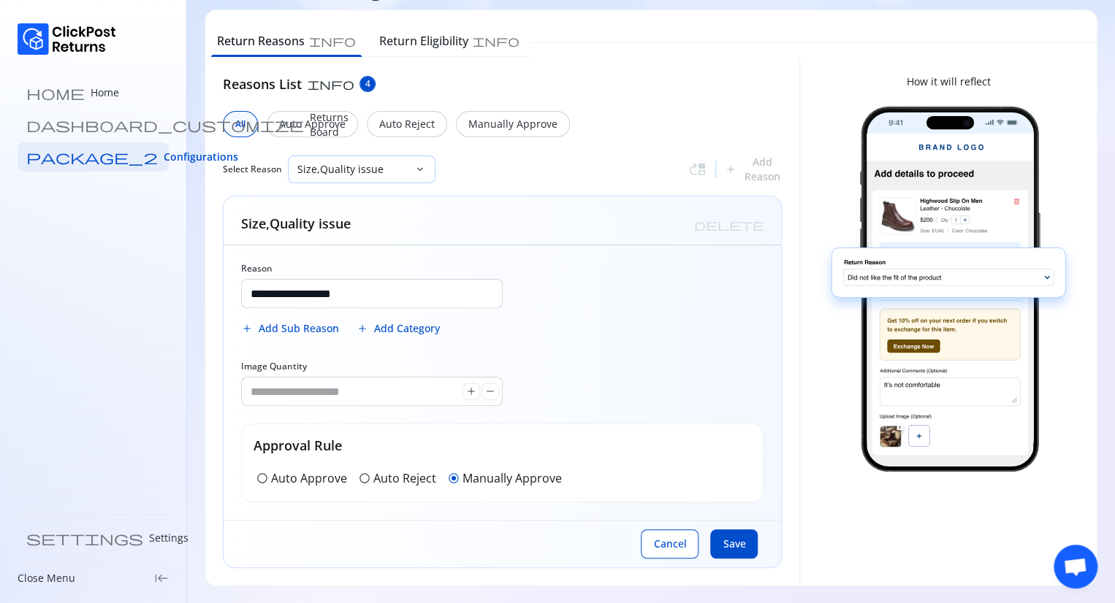
click at [408, 163] on div "Size,Quality issue" at bounding box center [351, 169] width 126 height 26
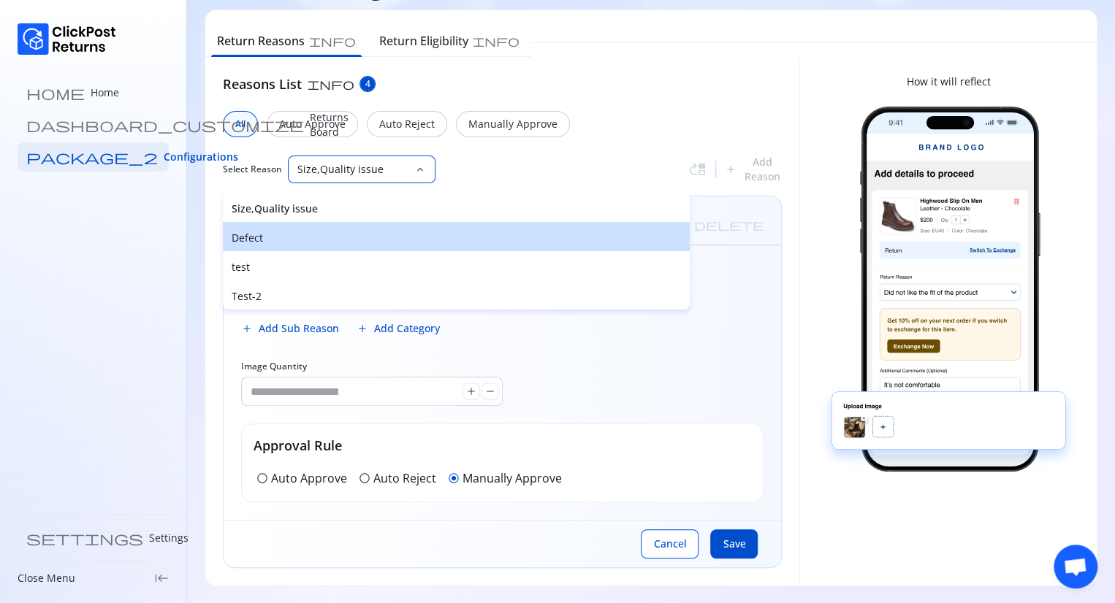
click at [274, 232] on p "Defect" at bounding box center [456, 238] width 449 height 15
type input "******"
type input "*"
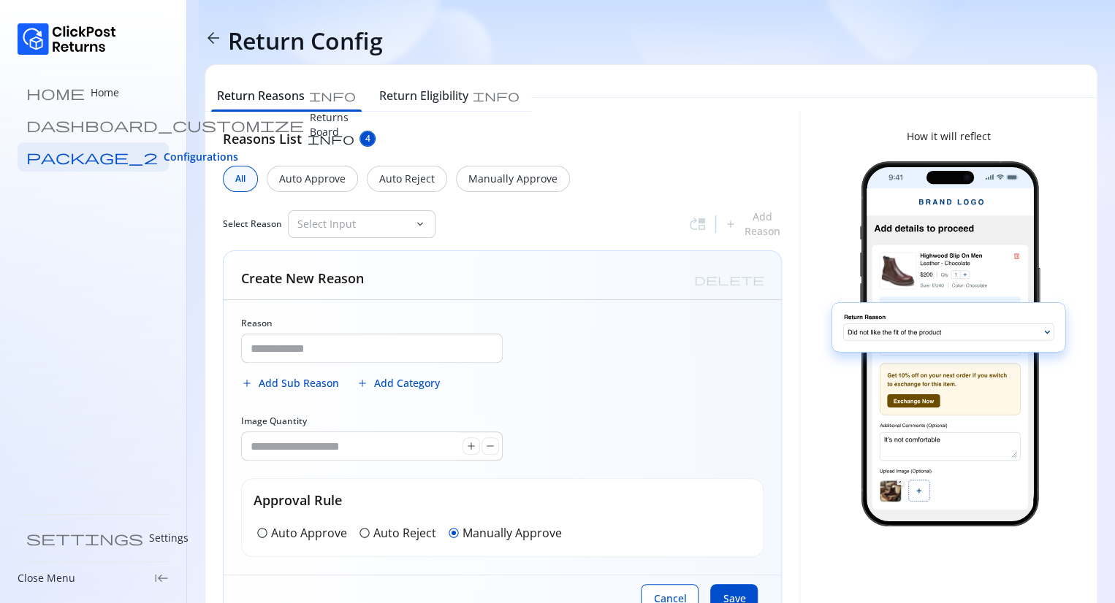
type input "**********"
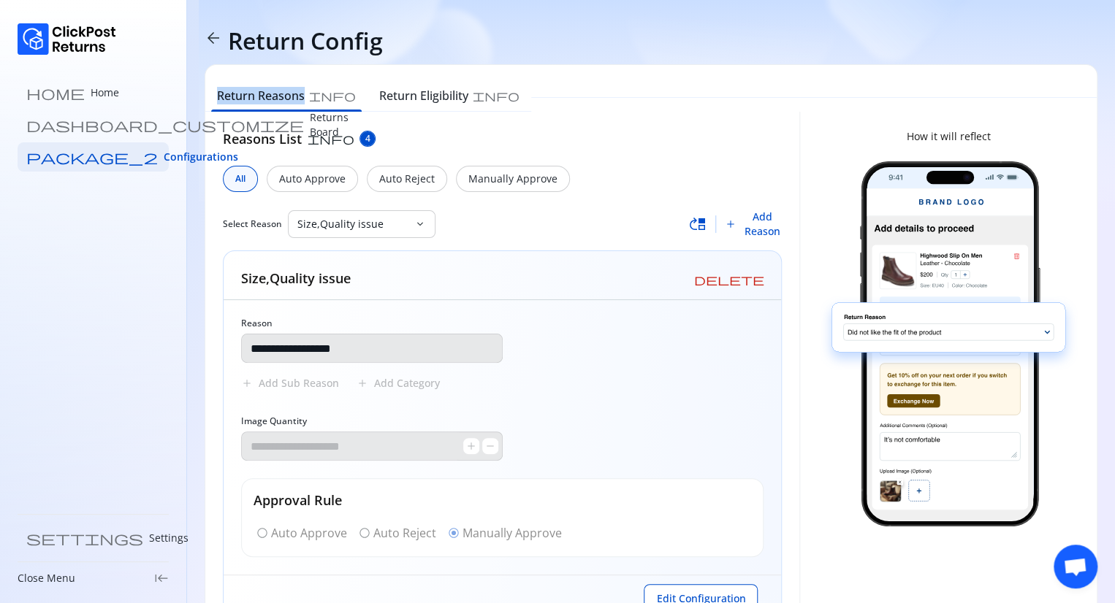
drag, startPoint x: 202, startPoint y: 87, endPoint x: 305, endPoint y: 91, distance: 103.1
click at [305, 91] on div "**********" at bounding box center [651, 329] width 928 height 659
copy h6 "Return Reasons"
click at [745, 224] on span "Add Reason" at bounding box center [762, 224] width 40 height 29
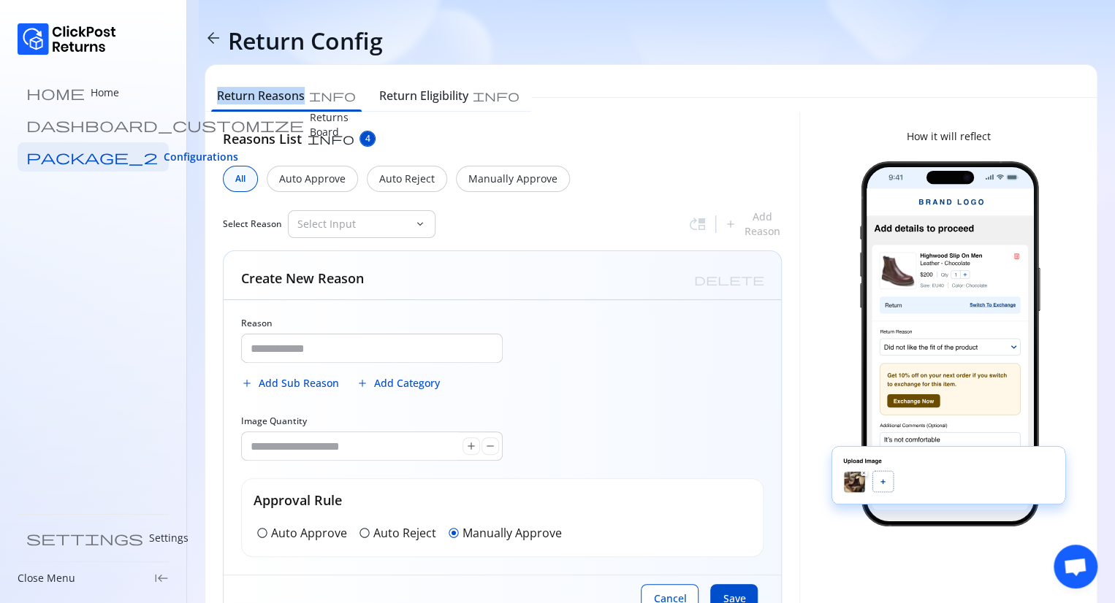
scroll to position [55, 0]
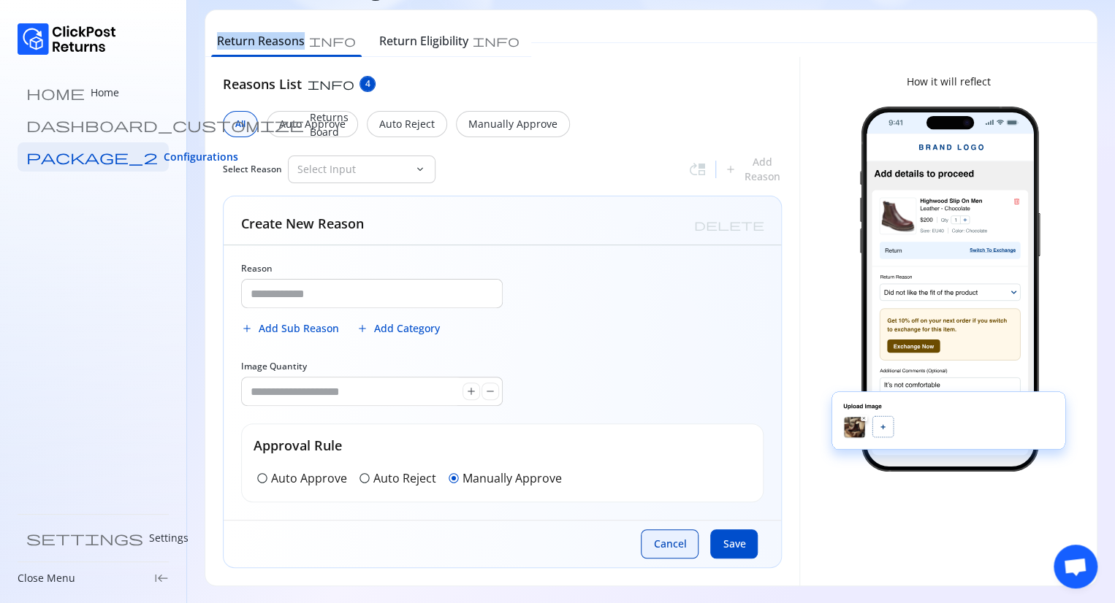
click at [665, 530] on button "Cancel" at bounding box center [670, 543] width 58 height 29
type input "**********"
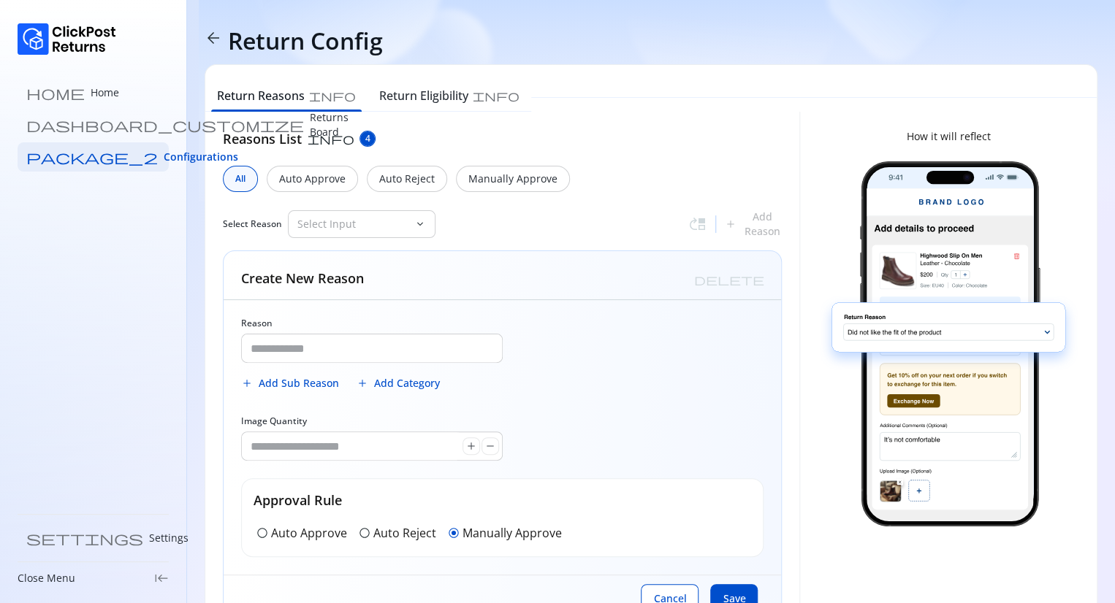
type input "**********"
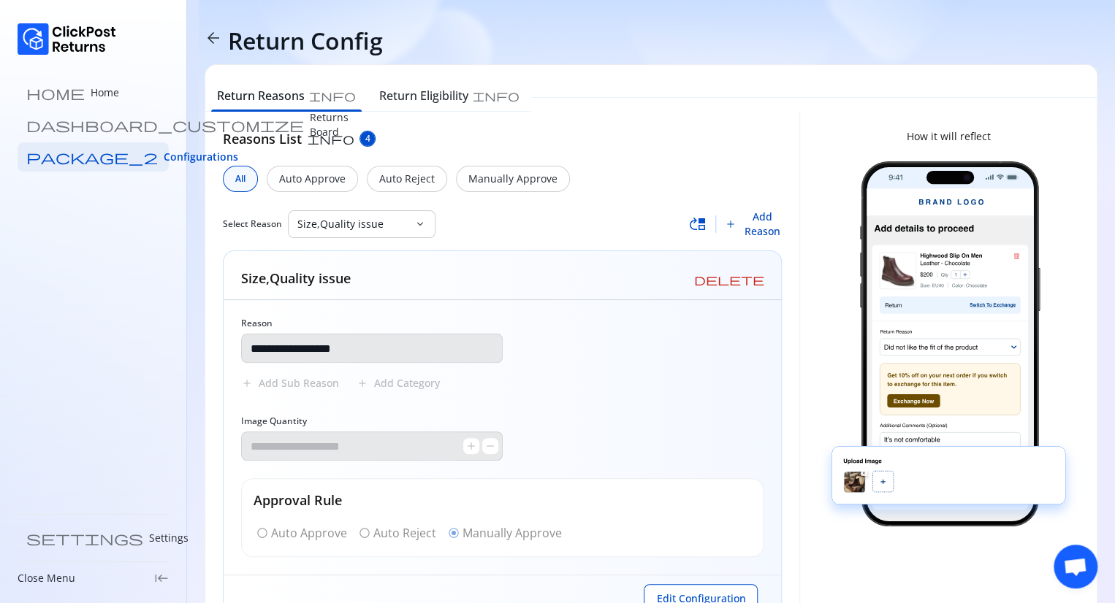
click at [762, 232] on span "Add Reason" at bounding box center [762, 224] width 40 height 29
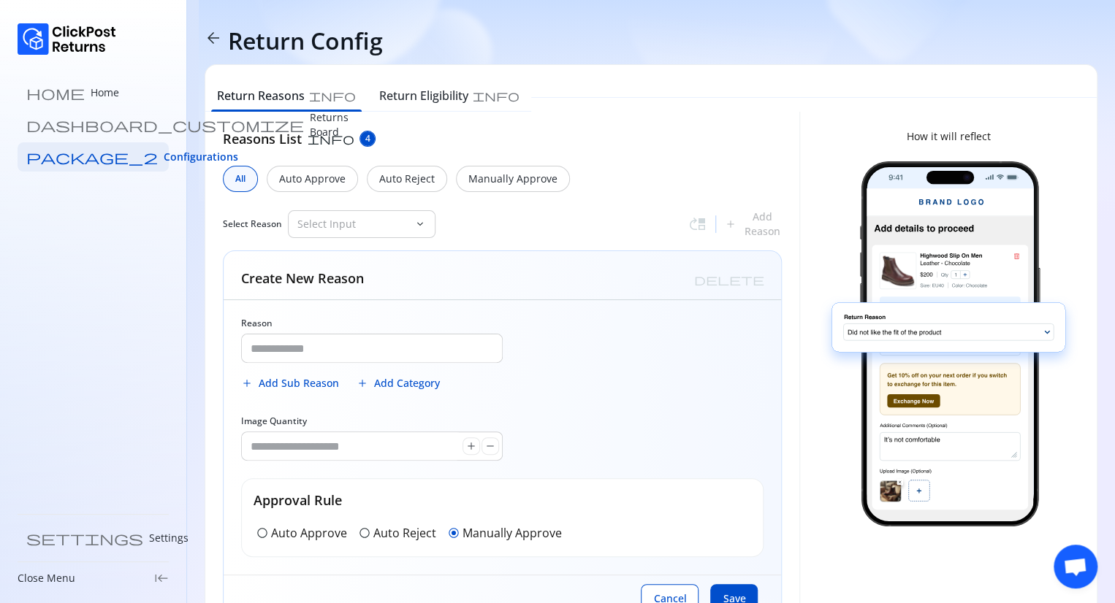
scroll to position [55, 0]
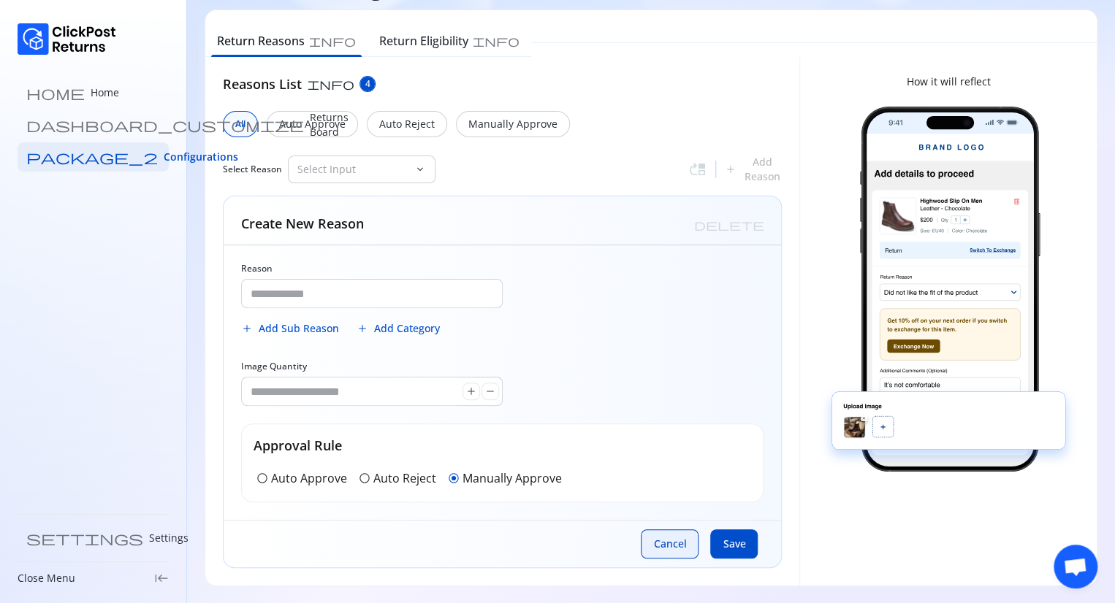
click at [664, 543] on span "Cancel" at bounding box center [669, 544] width 33 height 15
type input "**********"
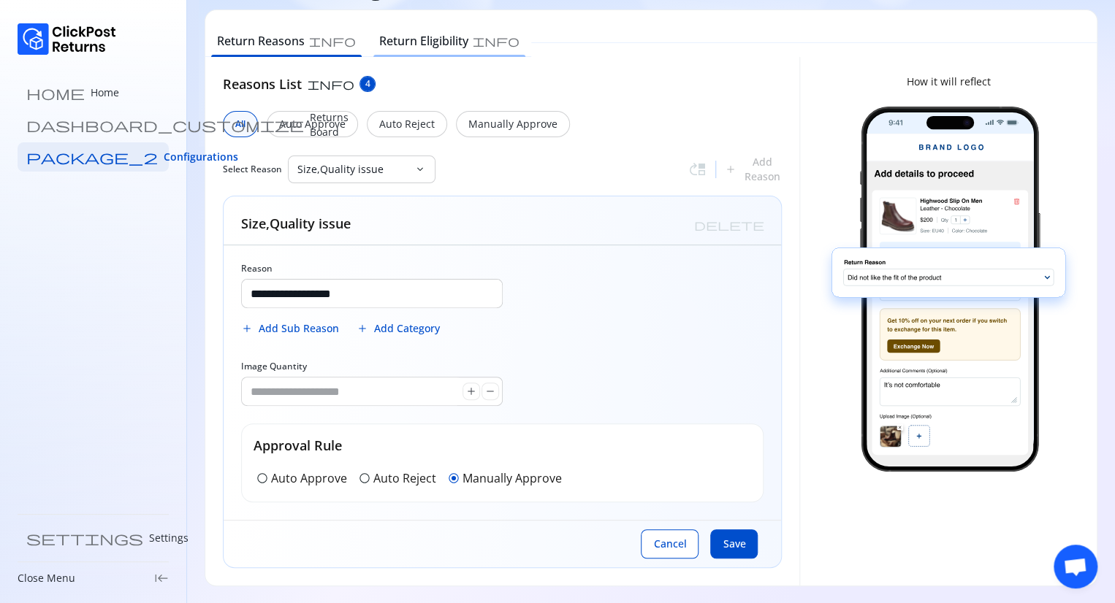
click at [389, 32] on h6 "Return Eligibility" at bounding box center [423, 41] width 89 height 18
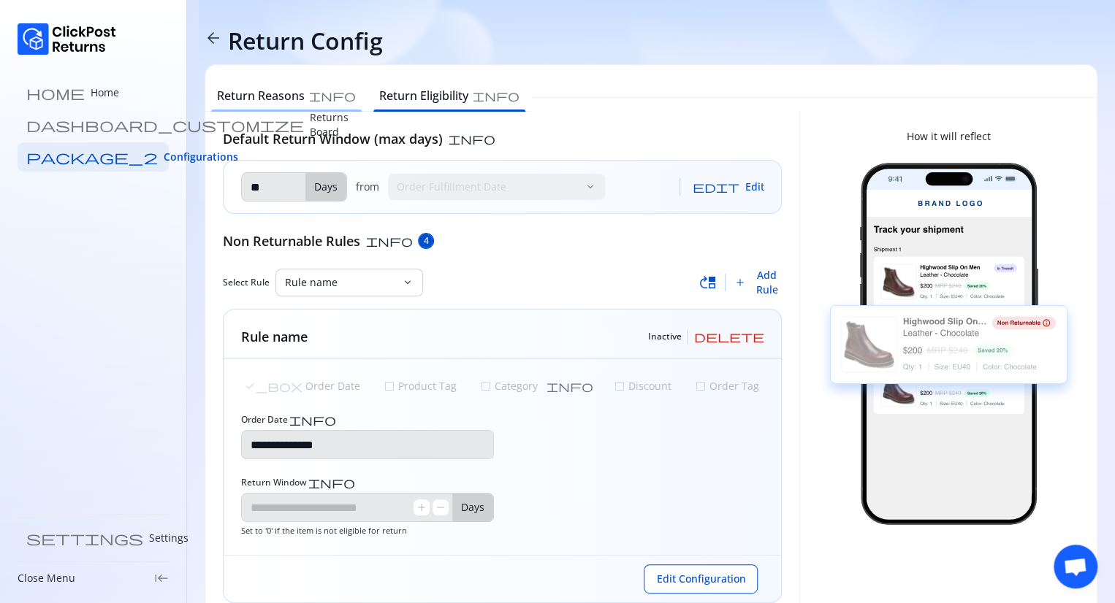
click at [269, 96] on h6 "Return Reasons" at bounding box center [261, 96] width 88 height 18
